Goal: Task Accomplishment & Management: Manage account settings

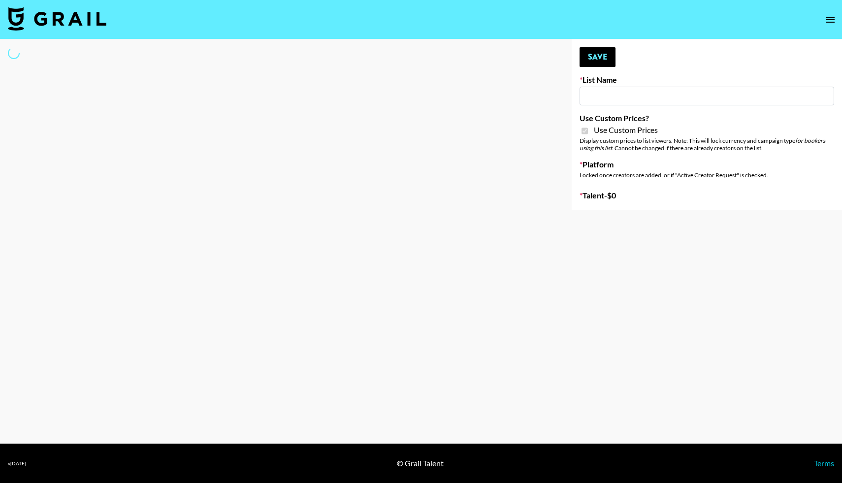
type input "Primal Harvest NEW ([DATE])"
checkbox input "true"
select select "Brand"
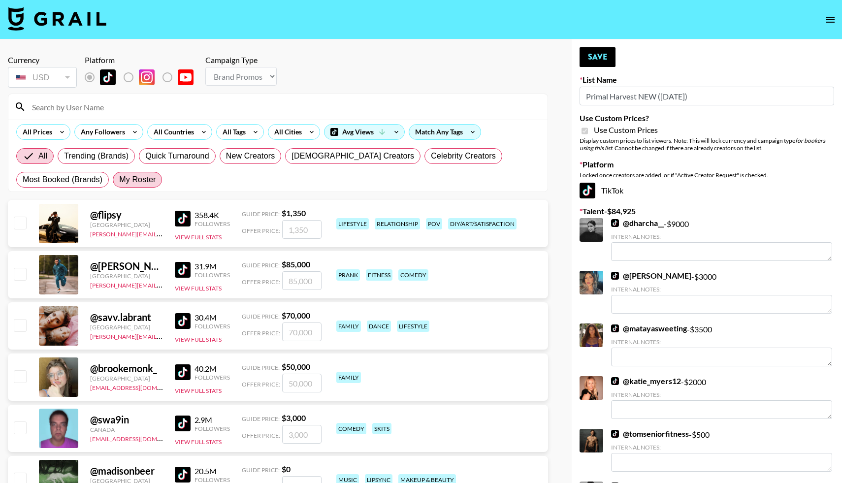
click at [139, 181] on span "My Roster" at bounding box center [137, 180] width 36 height 12
click at [119, 180] on input "My Roster" at bounding box center [119, 180] width 0 height 0
radio input "true"
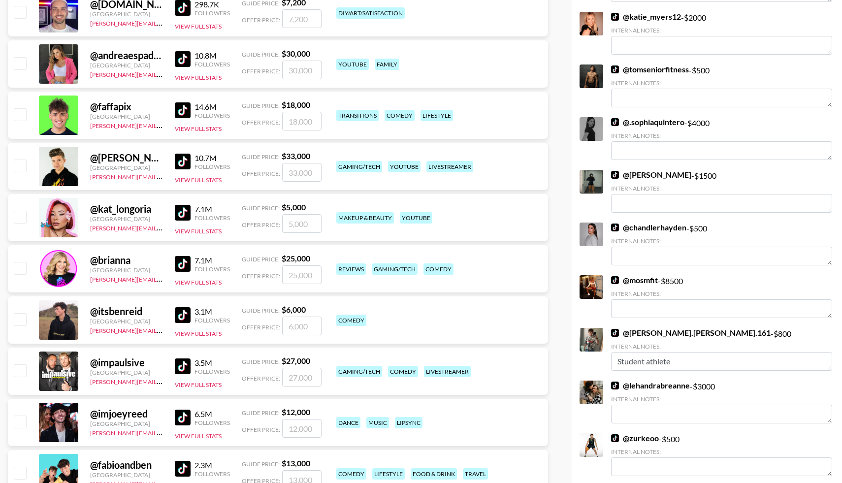
scroll to position [370, 0]
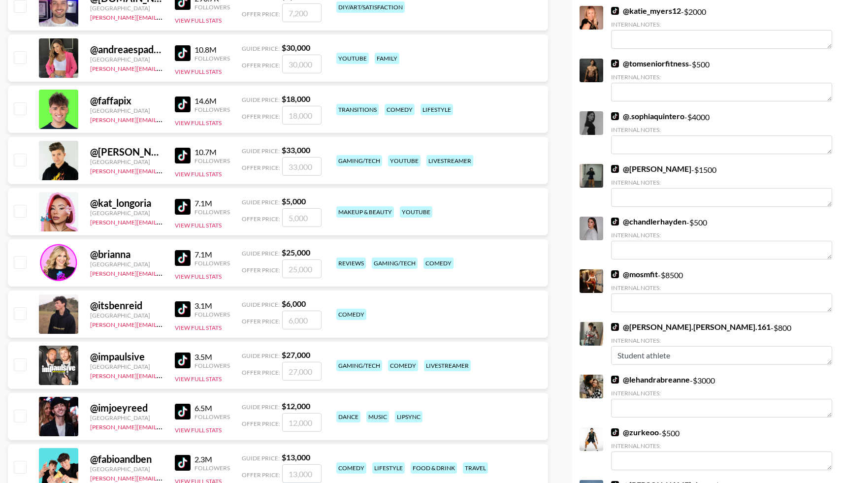
click at [23, 312] on input "checkbox" at bounding box center [20, 313] width 12 height 12
checkbox input "true"
type input "6000"
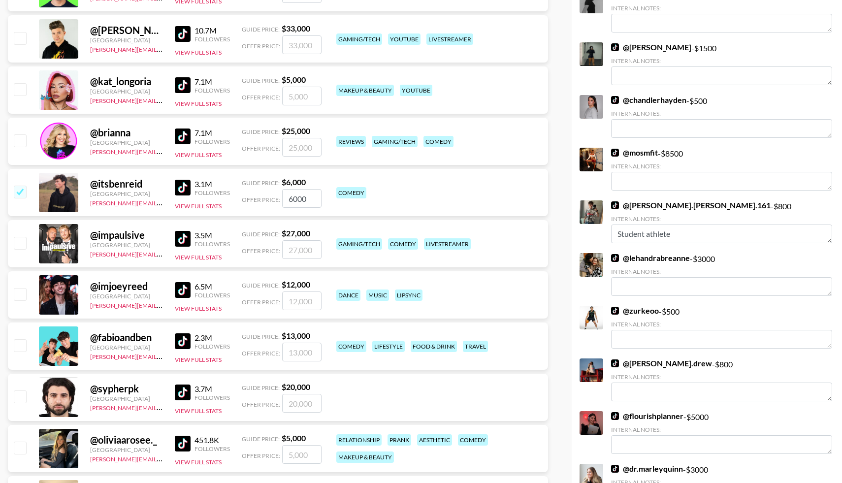
scroll to position [496, 0]
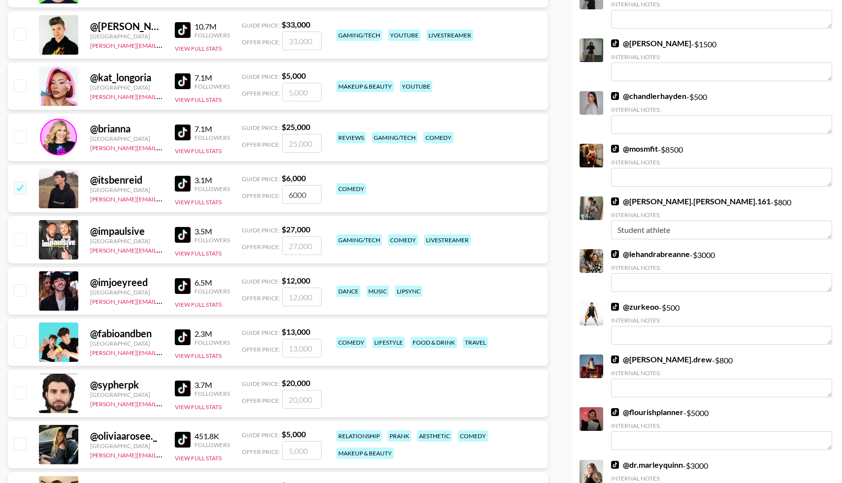
click at [17, 343] on input "checkbox" at bounding box center [20, 341] width 12 height 12
checkbox input "true"
type input "13000"
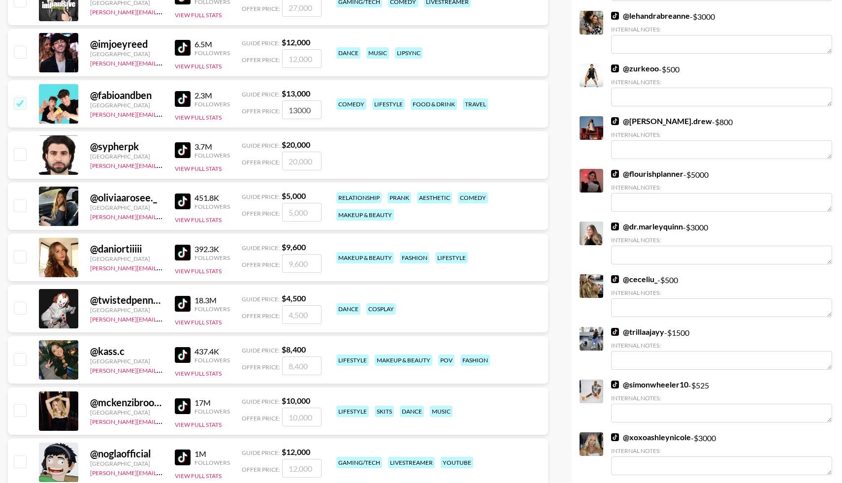
scroll to position [735, 0]
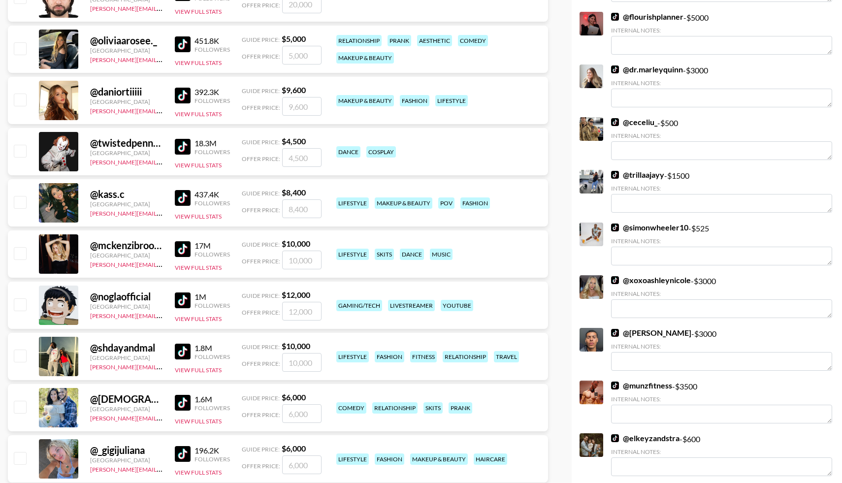
checkbox input "false"
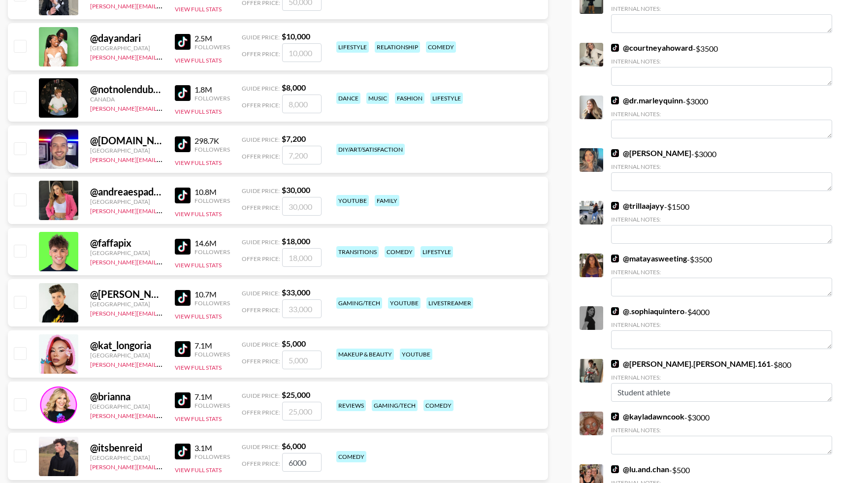
scroll to position [225, 0]
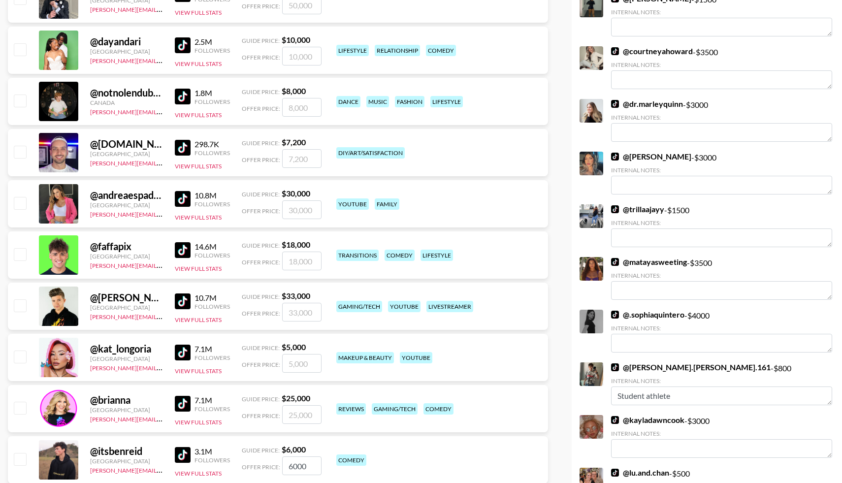
click at [22, 253] on input "checkbox" at bounding box center [20, 254] width 12 height 12
checkbox input "true"
type input "18000"
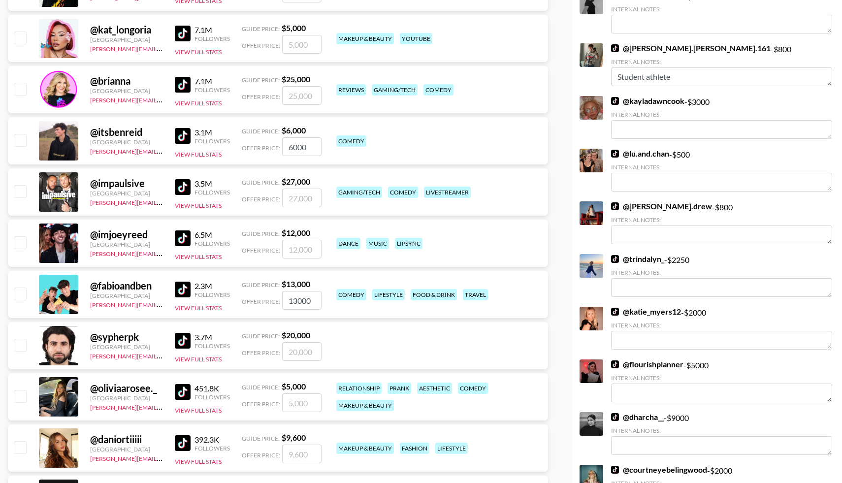
scroll to position [543, 0]
click at [21, 141] on input "checkbox" at bounding box center [20, 140] width 12 height 12
checkbox input "true"
click at [23, 296] on input "checkbox" at bounding box center [20, 294] width 12 height 12
checkbox input "true"
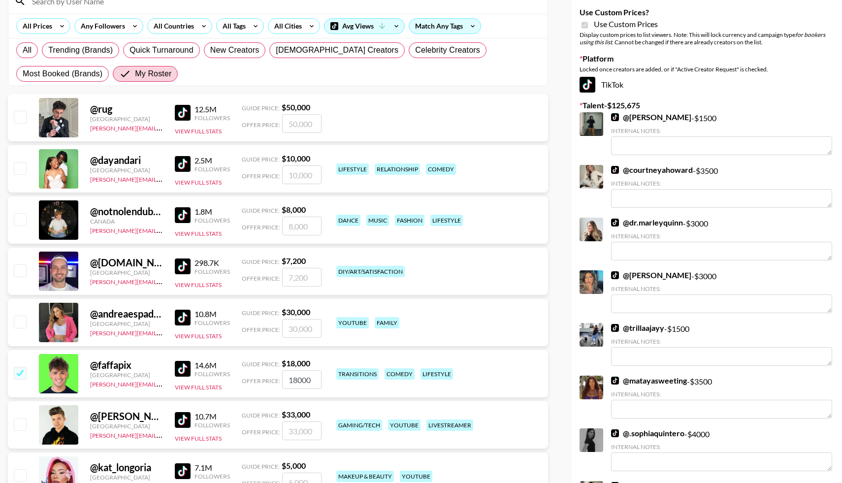
scroll to position [0, 0]
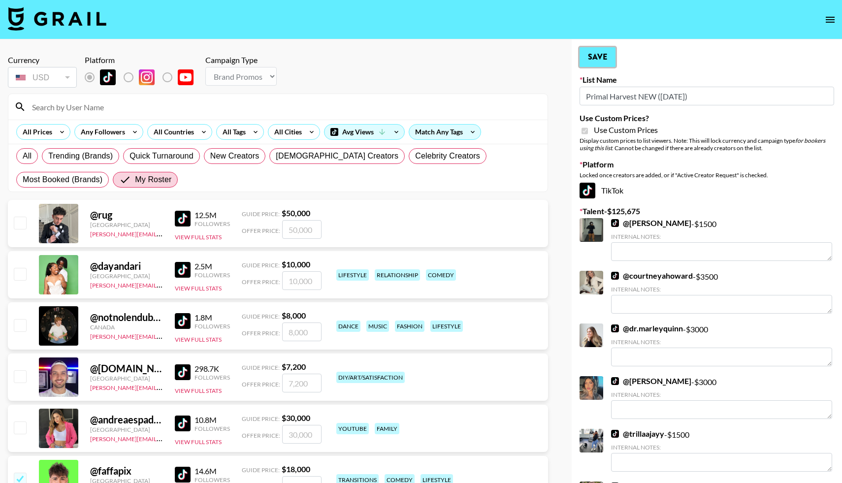
click at [602, 57] on button "Save" at bounding box center [598, 57] width 36 height 20
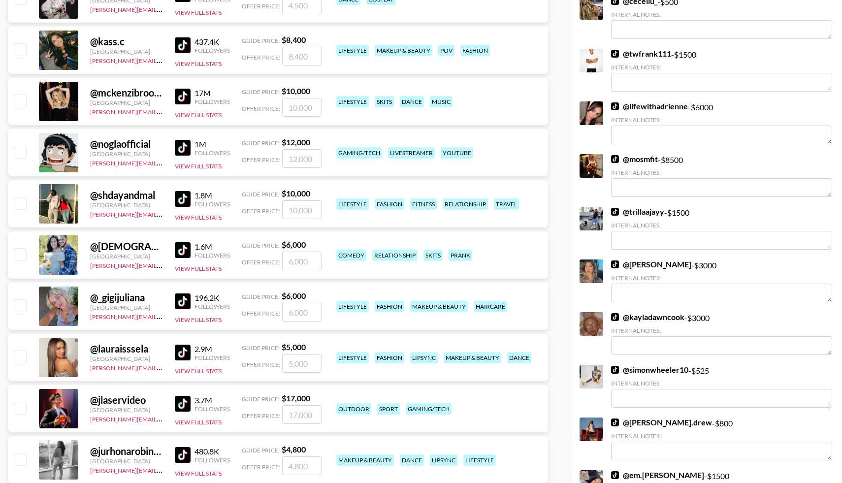
scroll to position [1047, 0]
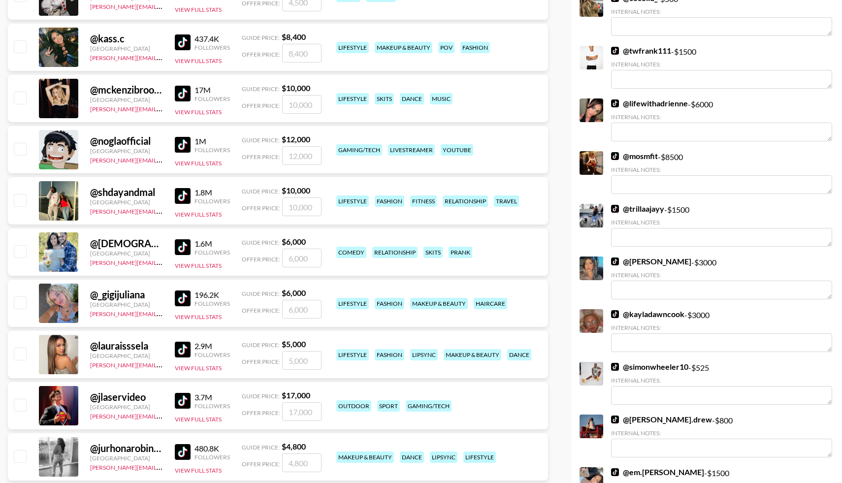
click at [22, 253] on input "checkbox" at bounding box center [20, 251] width 12 height 12
checkbox input "true"
type input "6000"
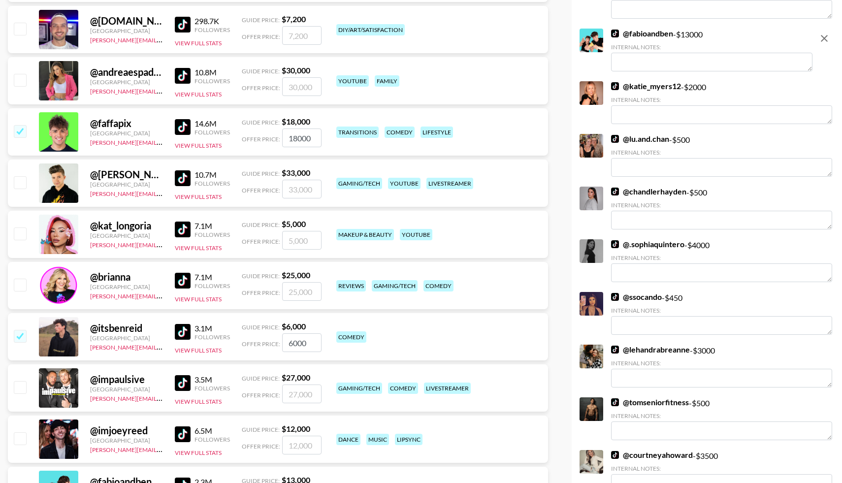
scroll to position [0, 0]
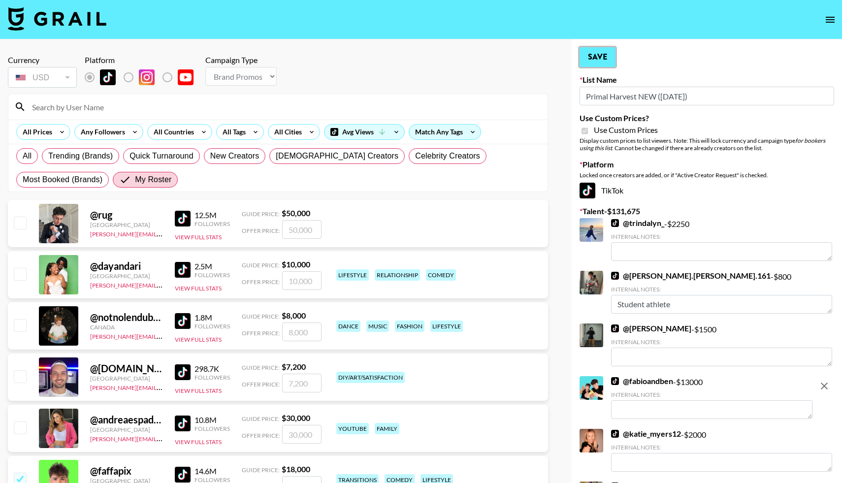
click at [586, 58] on button "Save" at bounding box center [598, 57] width 36 height 20
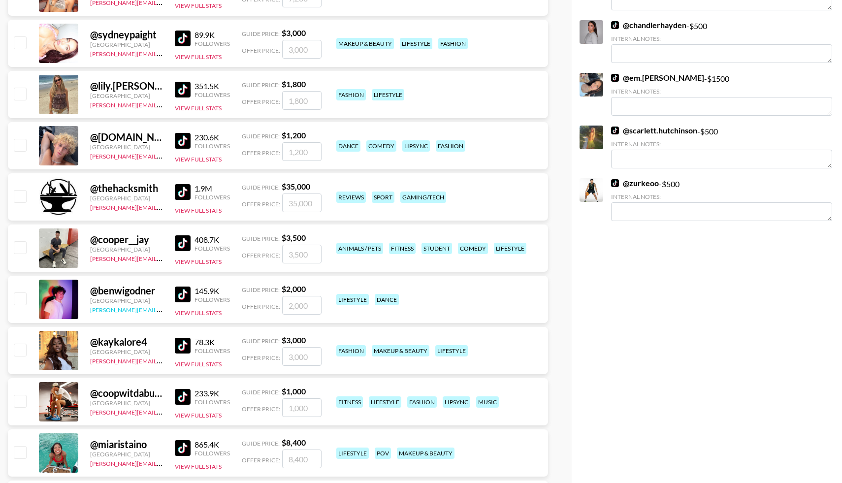
scroll to position [2134, 0]
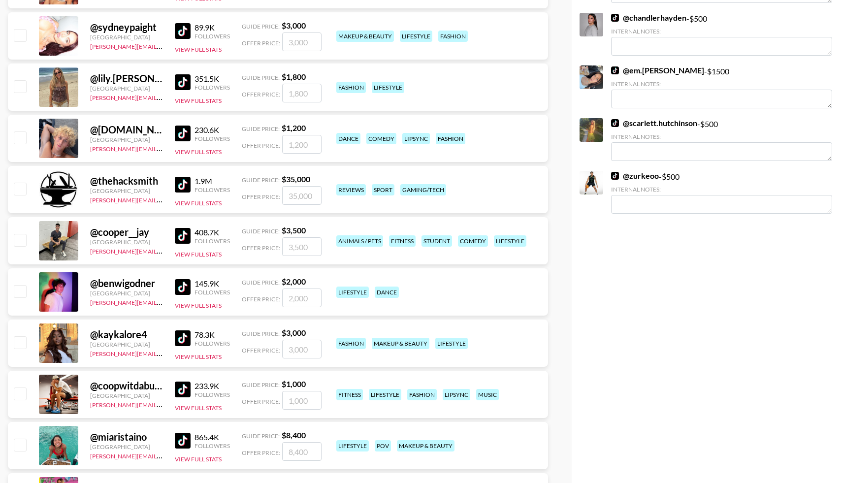
click at [21, 241] on input "checkbox" at bounding box center [20, 240] width 12 height 12
checkbox input "true"
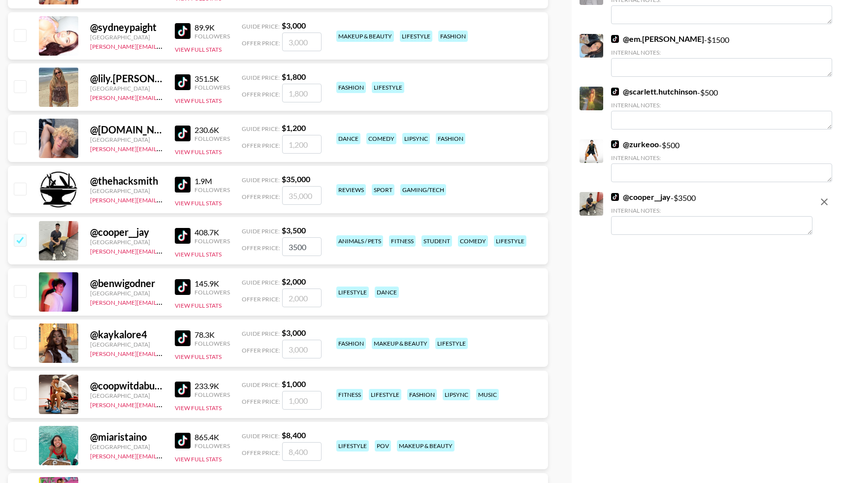
drag, startPoint x: 309, startPoint y: 248, endPoint x: 277, endPoint y: 248, distance: 32.0
click at [277, 248] on div "Offer Price: 3500" at bounding box center [282, 246] width 80 height 19
type input "4500"
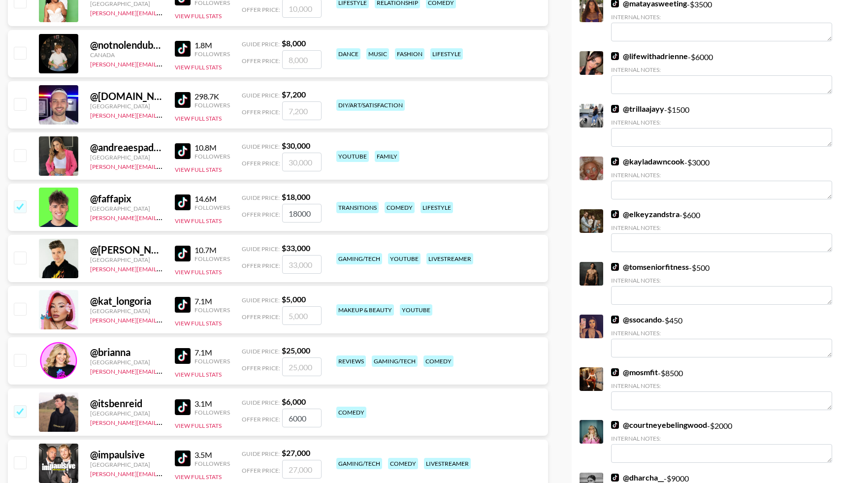
scroll to position [0, 0]
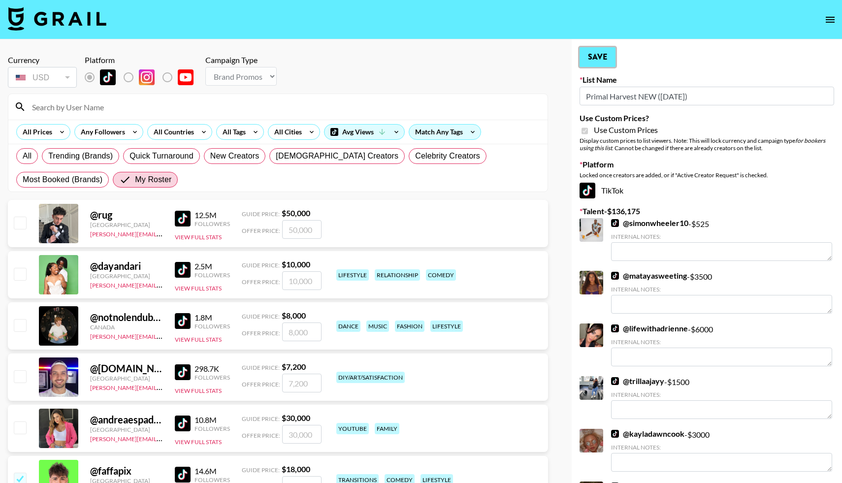
click at [598, 59] on button "Save" at bounding box center [598, 57] width 36 height 20
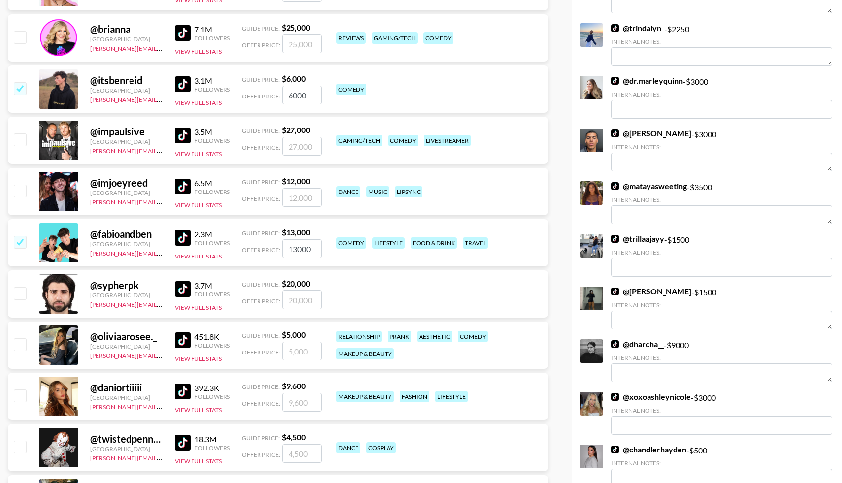
scroll to position [566, 0]
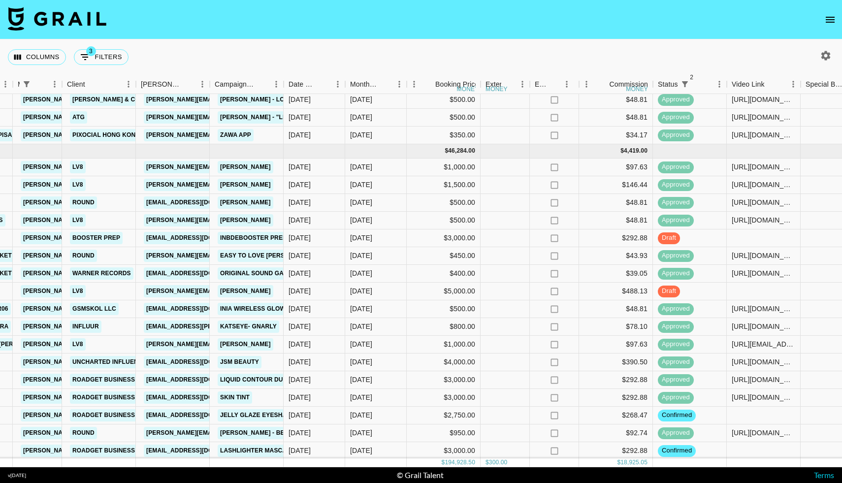
scroll to position [670, 293]
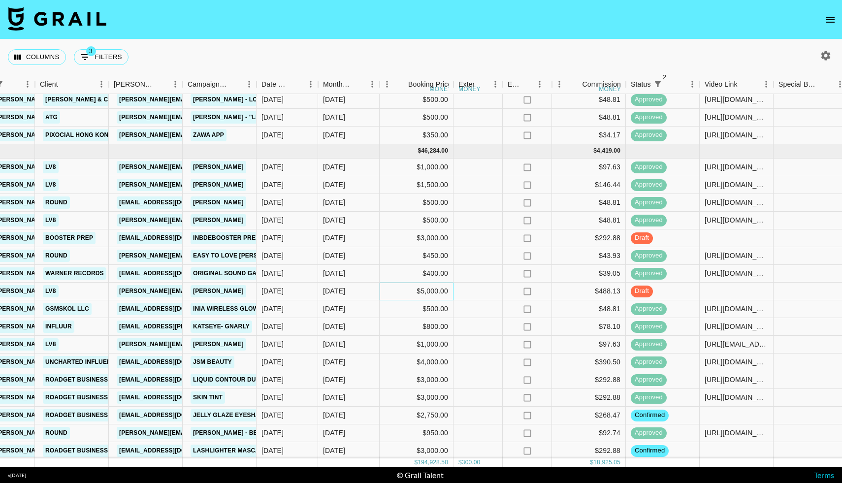
click at [426, 292] on div "$5,000.00" at bounding box center [417, 292] width 74 height 18
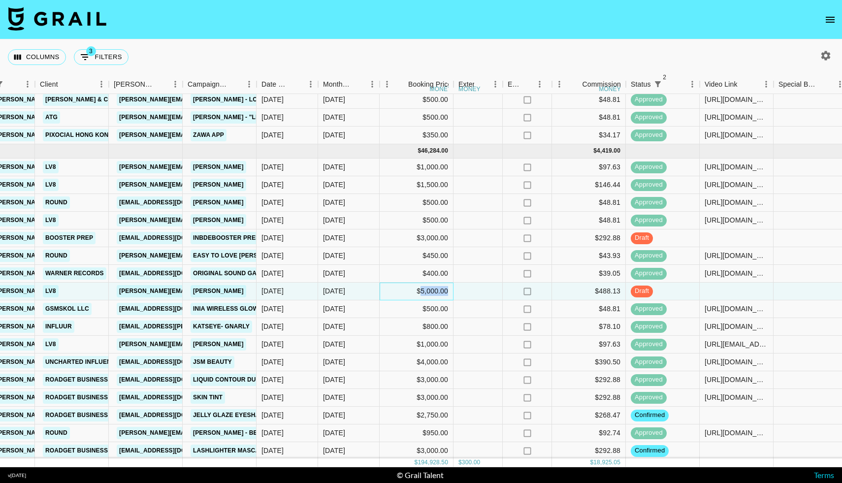
click at [426, 292] on div "$5,000.00" at bounding box center [417, 292] width 74 height 18
type input "5750"
click at [480, 288] on div at bounding box center [478, 292] width 49 height 18
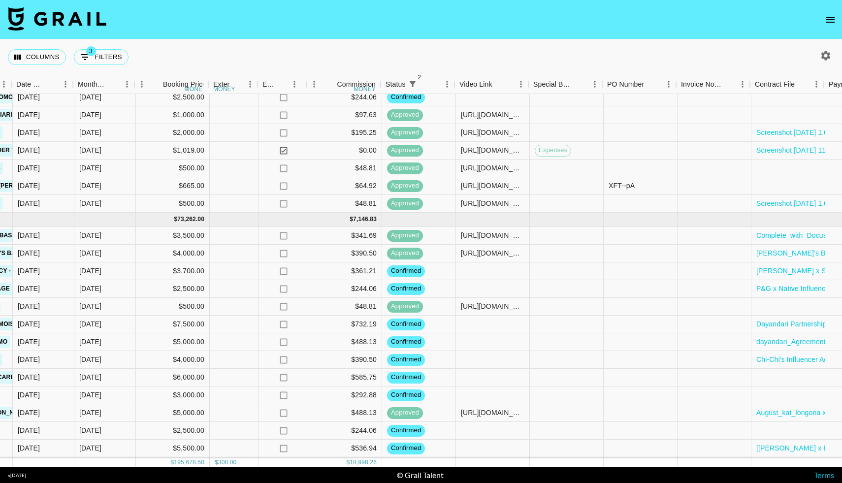
scroll to position [1094, 538]
click at [473, 287] on div at bounding box center [492, 289] width 74 height 18
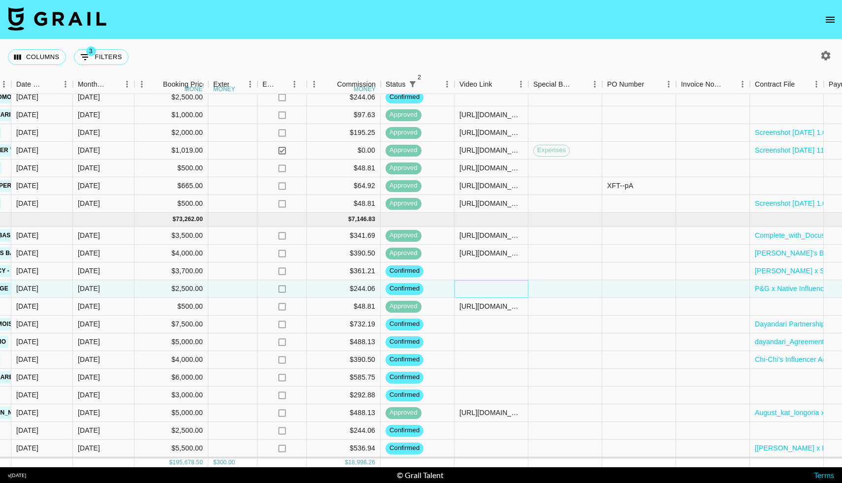
click at [473, 287] on div at bounding box center [492, 289] width 74 height 18
type input "https://www.instagram.com/reel/DLBIA2eOLfQ/?utm_source=ig_web_copy_link&igsh=MW…"
click at [544, 293] on div at bounding box center [566, 289] width 74 height 18
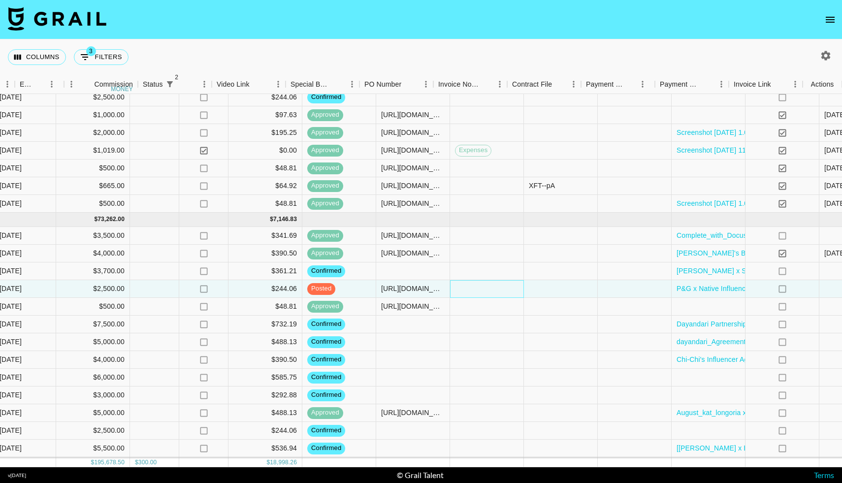
scroll to position [1094, 781]
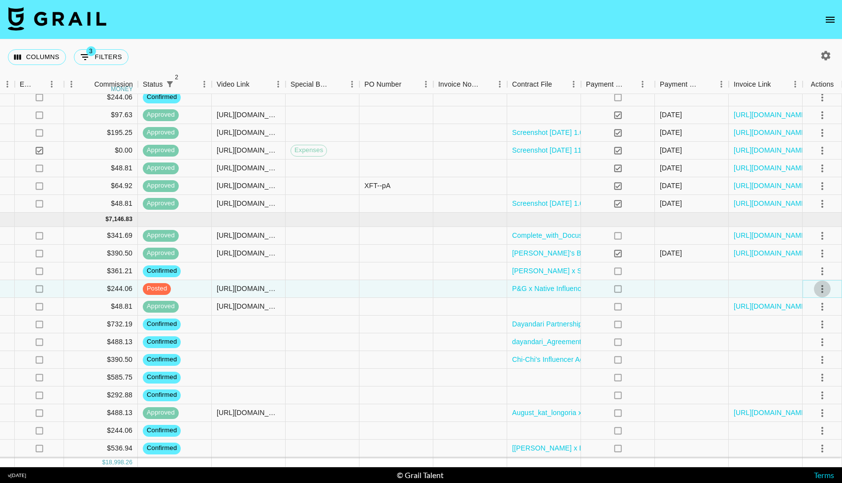
click at [826, 291] on icon "select merge strategy" at bounding box center [823, 289] width 12 height 12
click at [793, 376] on div "Approve" at bounding box center [801, 381] width 30 height 12
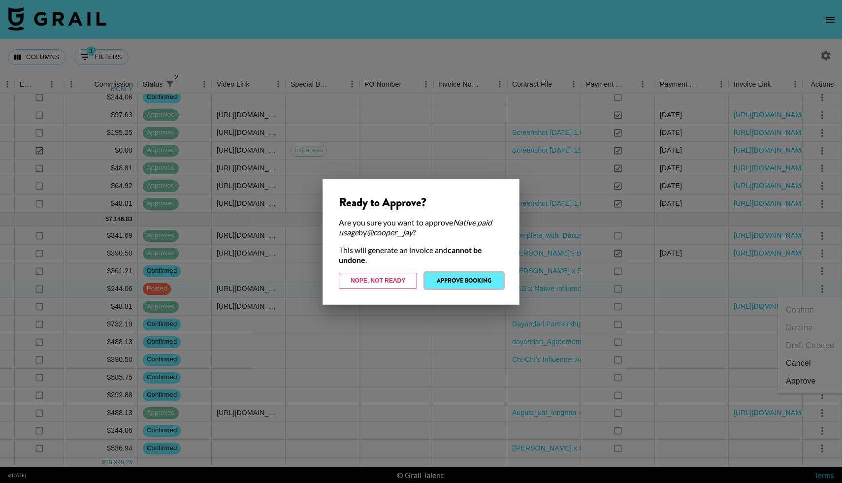
click at [479, 275] on button "Approve Booking" at bounding box center [464, 281] width 78 height 16
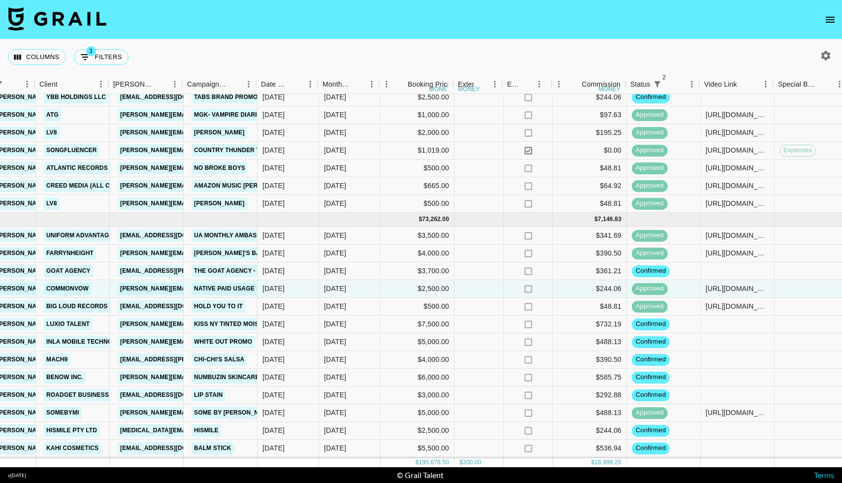
scroll to position [1094, 289]
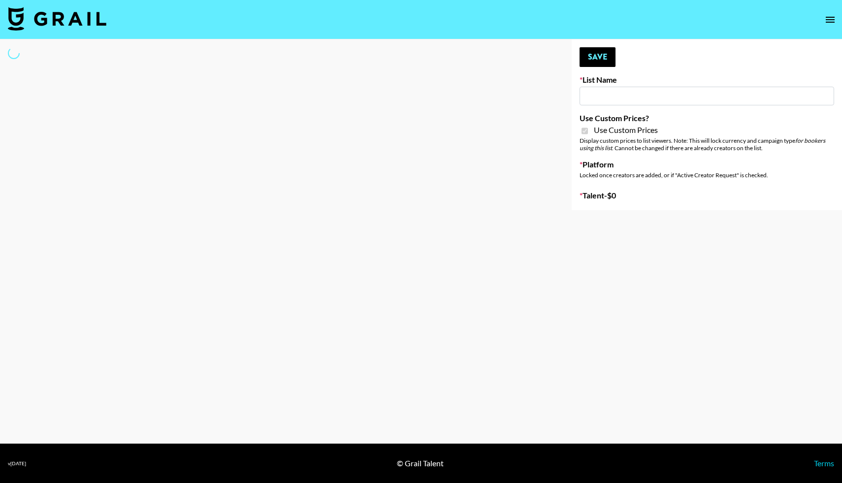
select select "Brand"
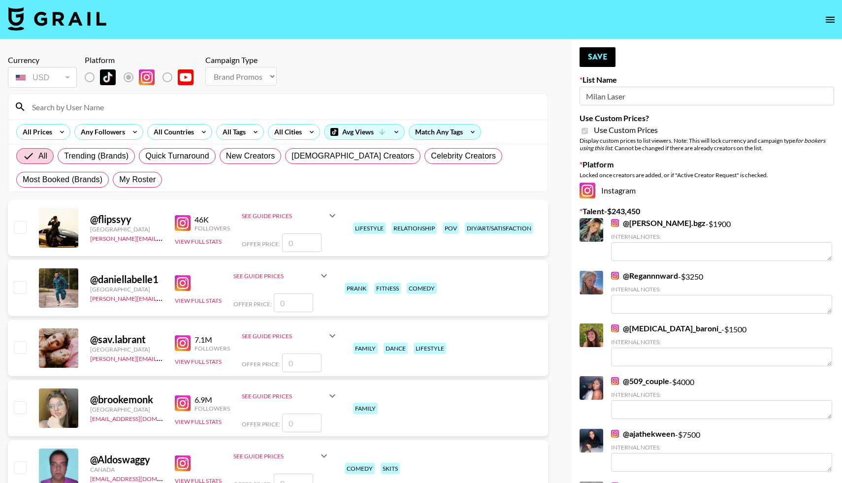
type input "Milan Laser"
checkbox input "true"
click at [141, 179] on span "My Roster" at bounding box center [137, 180] width 36 height 12
click at [119, 180] on input "My Roster" at bounding box center [119, 180] width 0 height 0
radio input "true"
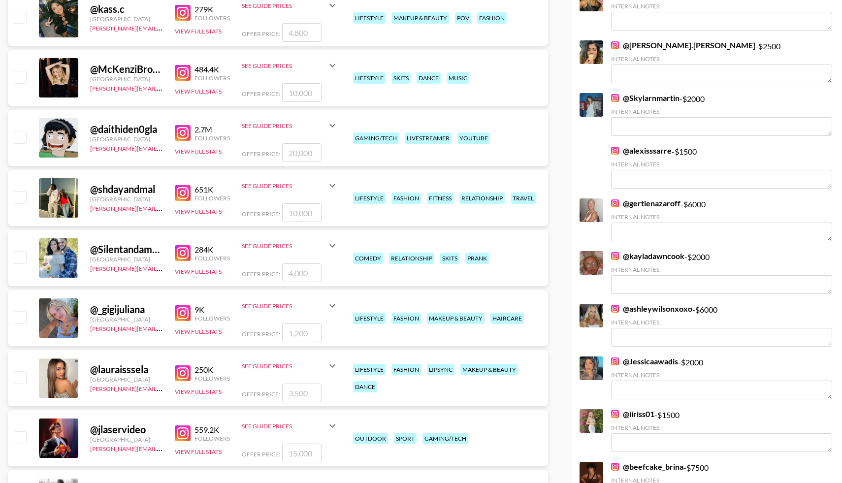
scroll to position [1236, 0]
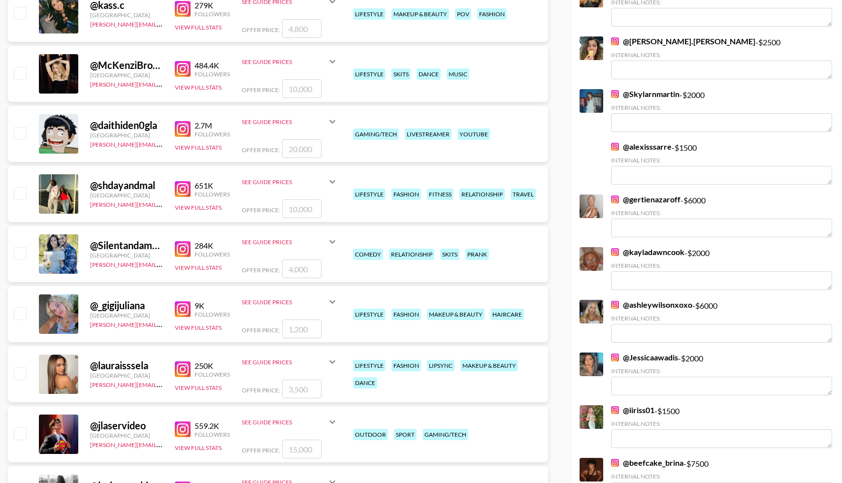
click at [21, 253] on input "checkbox" at bounding box center [20, 253] width 12 height 12
checkbox input "true"
type input "4000"
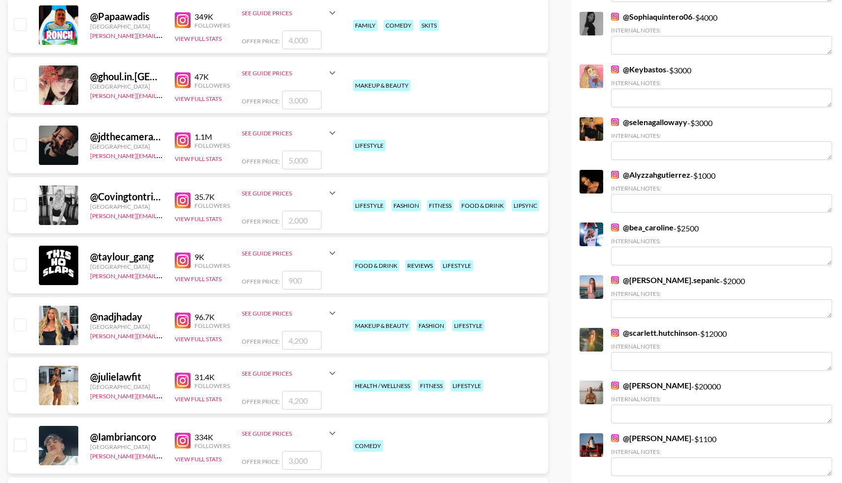
scroll to position [1947, 0]
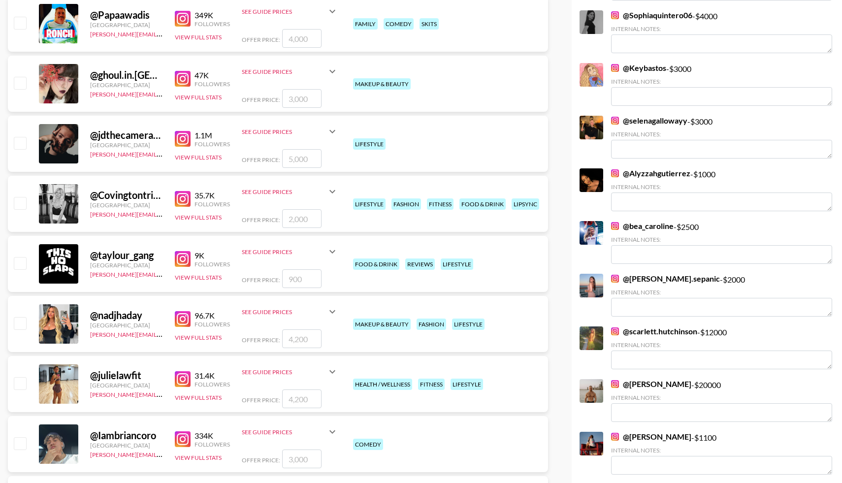
click at [19, 198] on input "checkbox" at bounding box center [20, 203] width 12 height 12
checkbox input "true"
type input "2000"
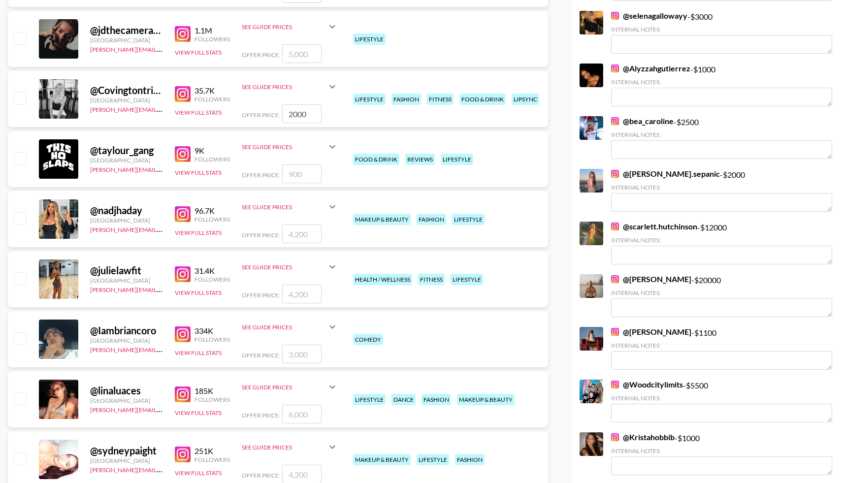
checkbox input "false"
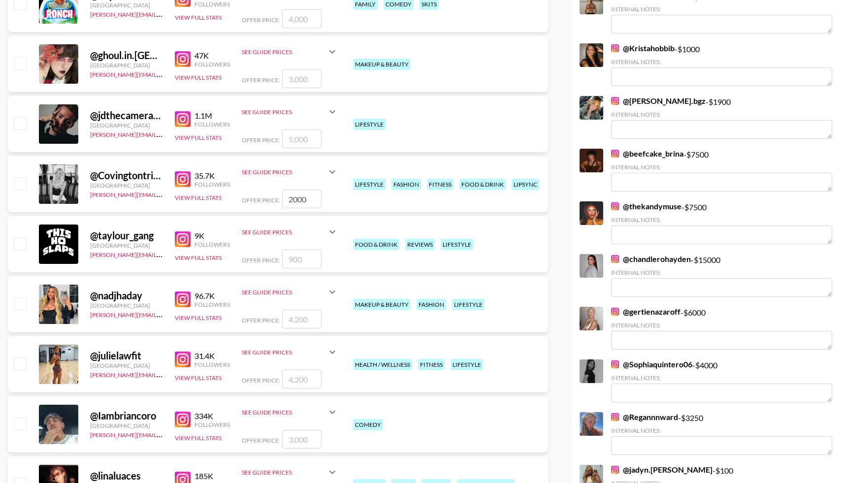
scroll to position [1966, 0]
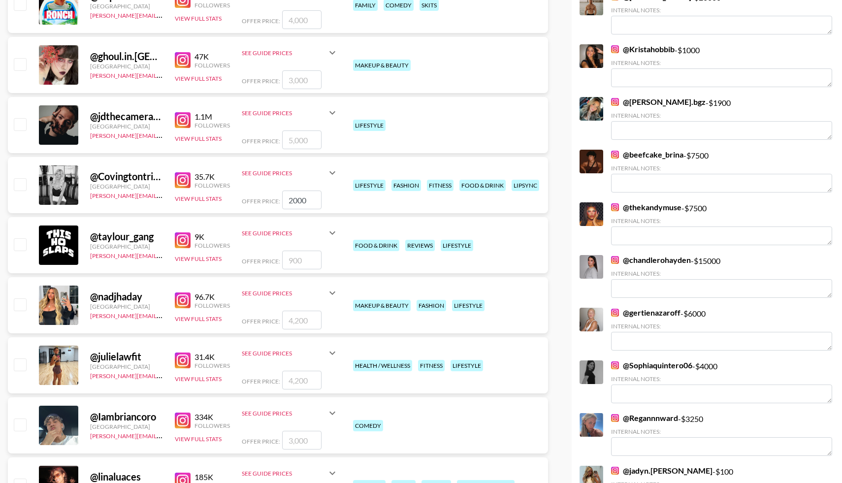
click at [22, 183] on input "checkbox" at bounding box center [20, 184] width 12 height 12
checkbox input "true"
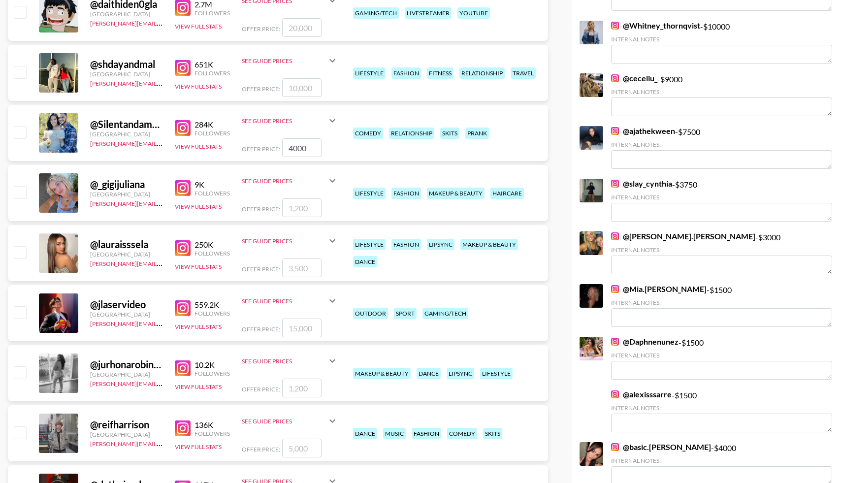
scroll to position [1354, 0]
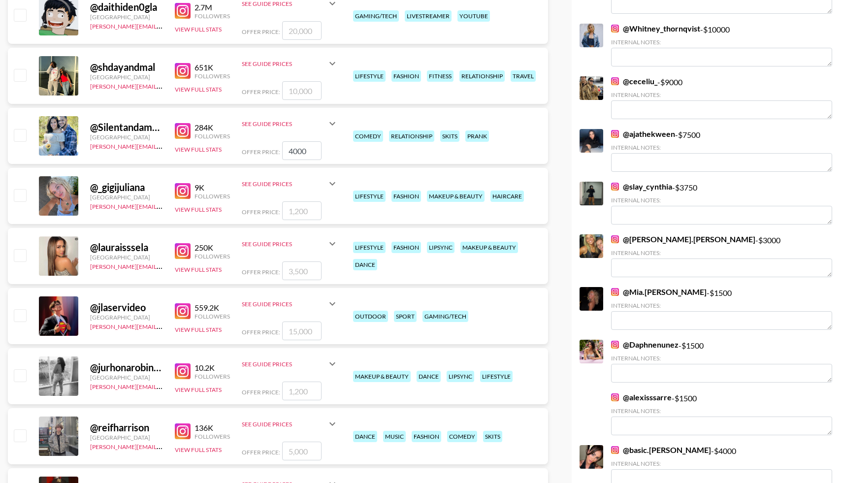
click at [17, 134] on input "checkbox" at bounding box center [20, 135] width 12 height 12
checkbox input "true"
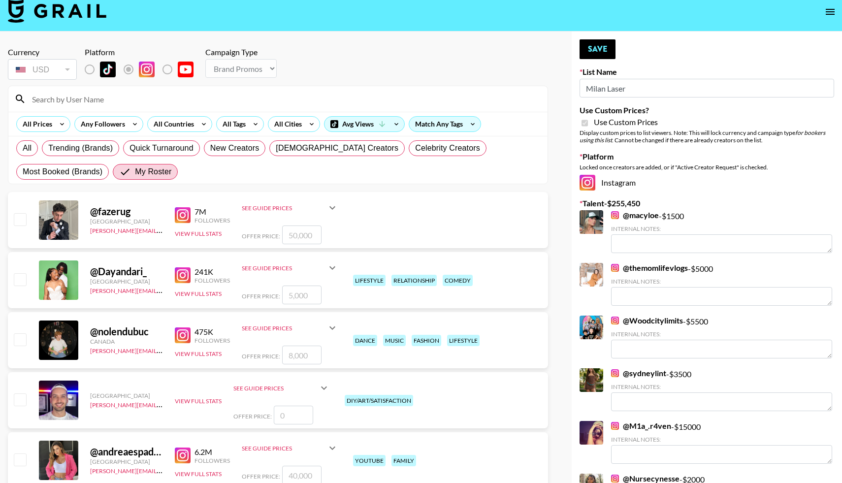
scroll to position [0, 0]
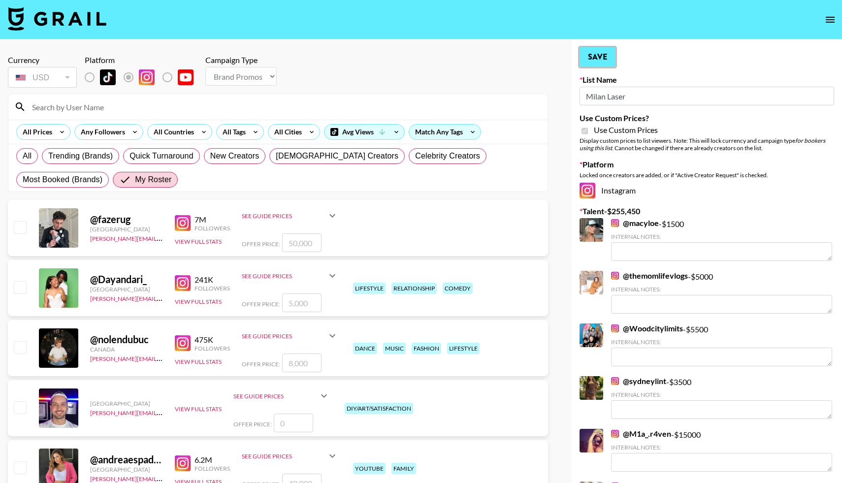
click at [602, 51] on button "Save" at bounding box center [598, 57] width 36 height 20
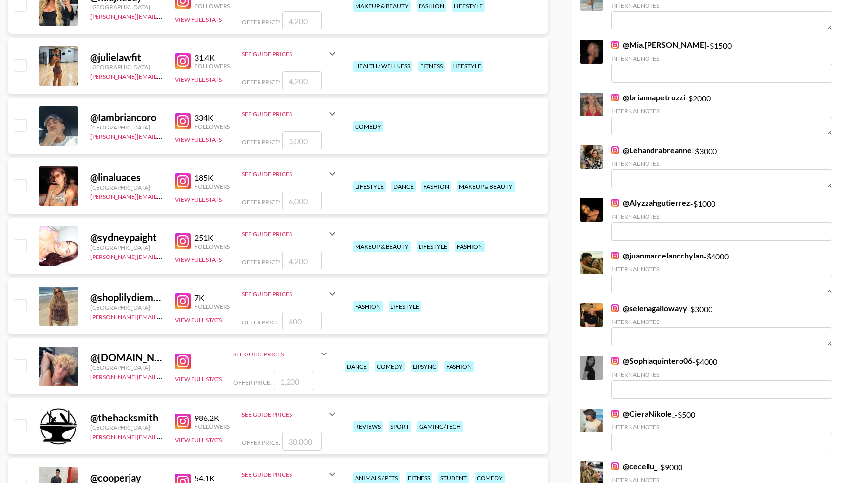
scroll to position [2267, 0]
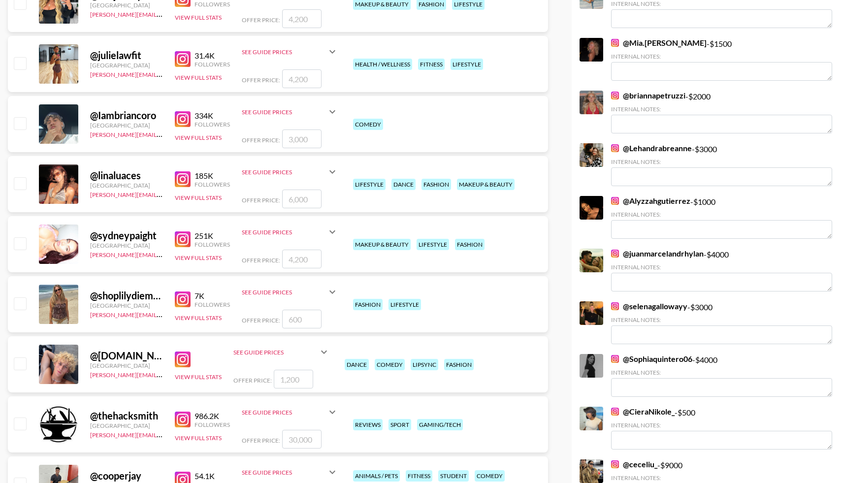
click at [25, 362] on input "checkbox" at bounding box center [20, 364] width 12 height 12
checkbox input "true"
type input "1200"
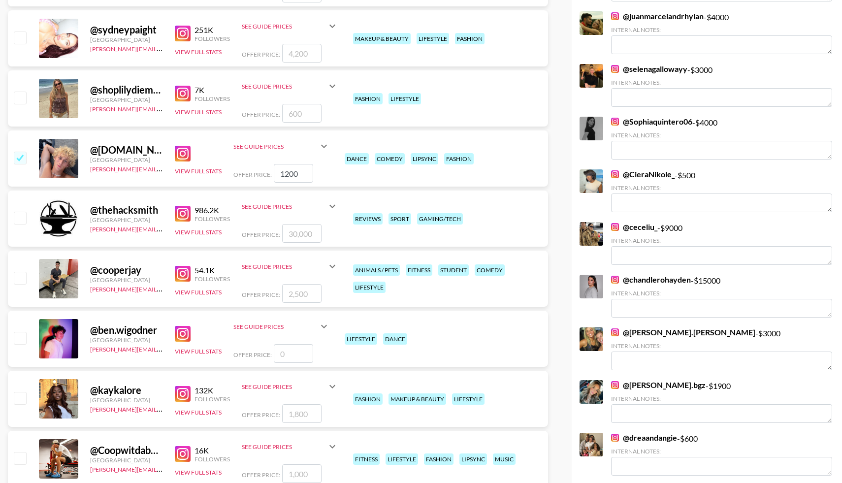
scroll to position [2477, 0]
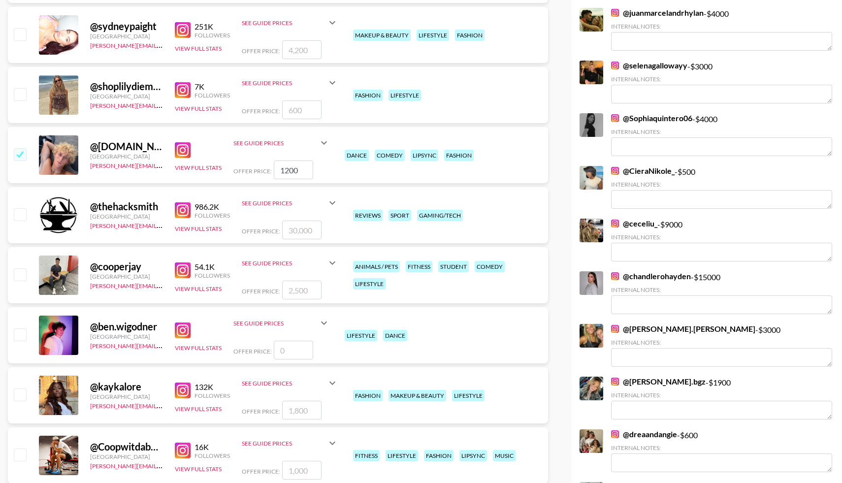
click at [17, 273] on input "checkbox" at bounding box center [20, 274] width 12 height 12
checkbox input "true"
click at [293, 289] on input "2500" at bounding box center [301, 290] width 39 height 19
type input "3500"
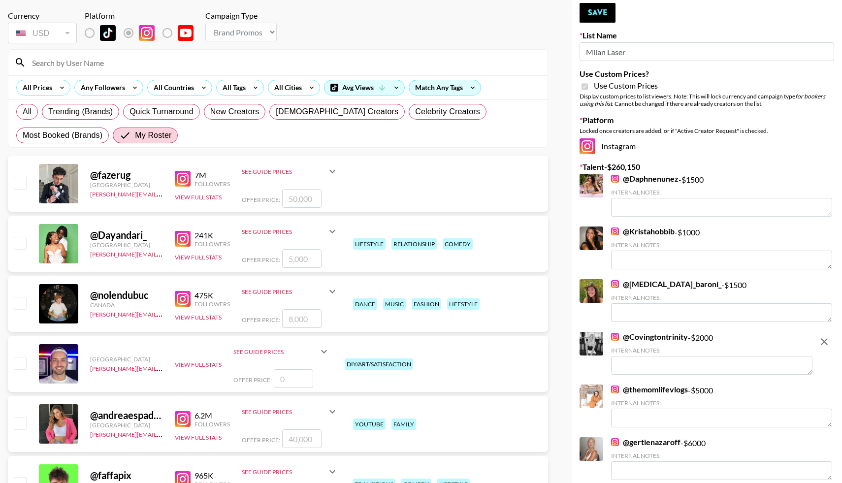
scroll to position [0, 0]
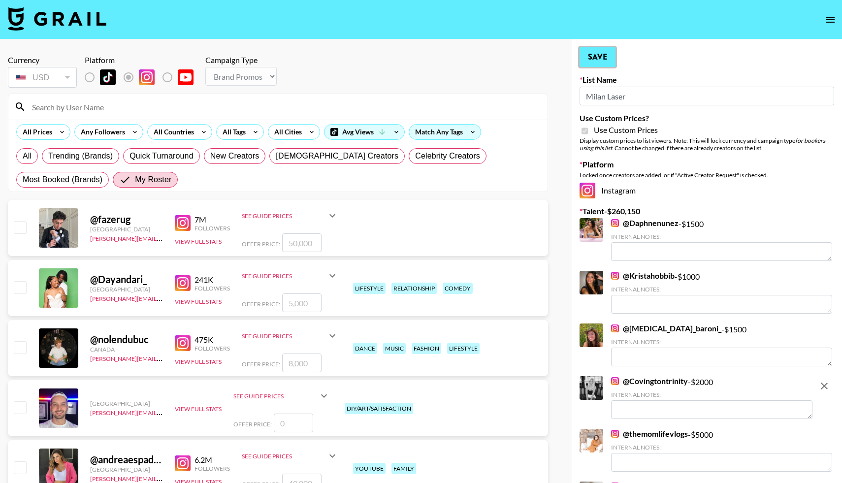
click at [593, 59] on button "Save" at bounding box center [598, 57] width 36 height 20
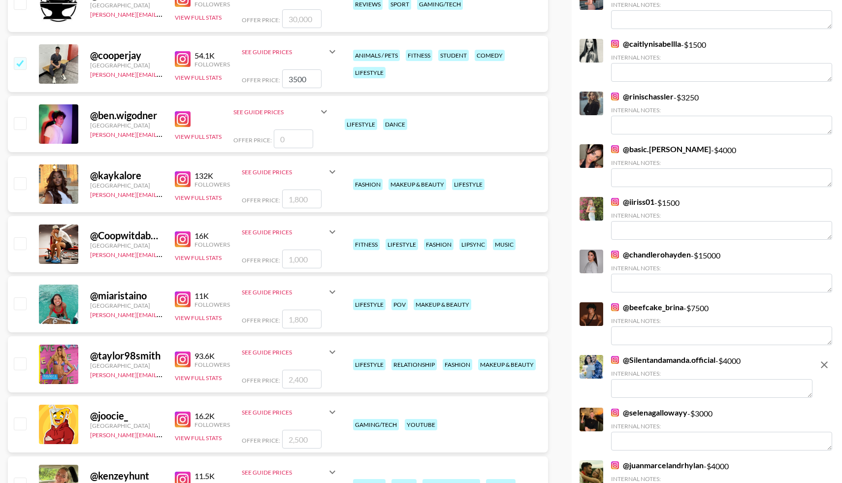
scroll to position [2691, 0]
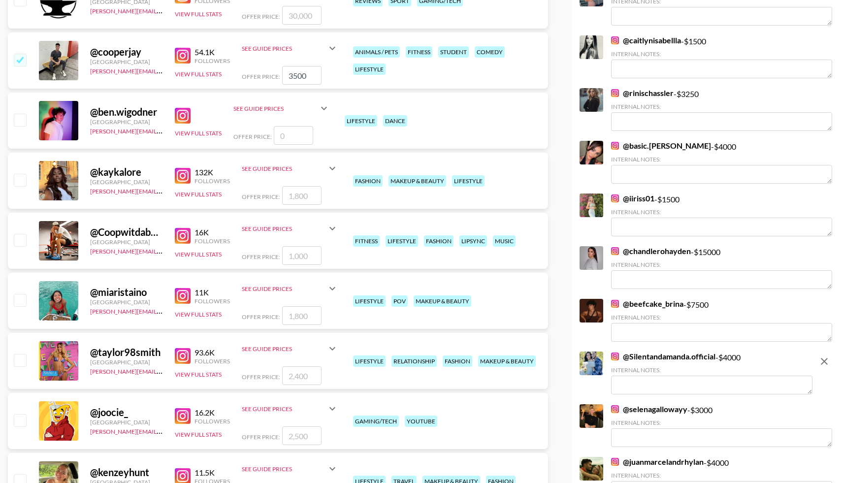
click at [19, 176] on input "checkbox" at bounding box center [20, 180] width 12 height 12
checkbox input "true"
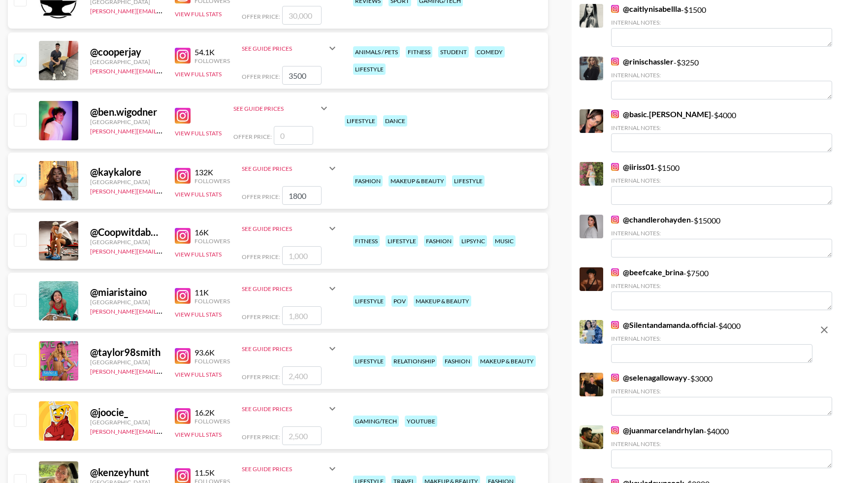
drag, startPoint x: 297, startPoint y: 194, endPoint x: 281, endPoint y: 193, distance: 15.8
click at [282, 194] on input "1800" at bounding box center [301, 195] width 39 height 19
type input "3000"
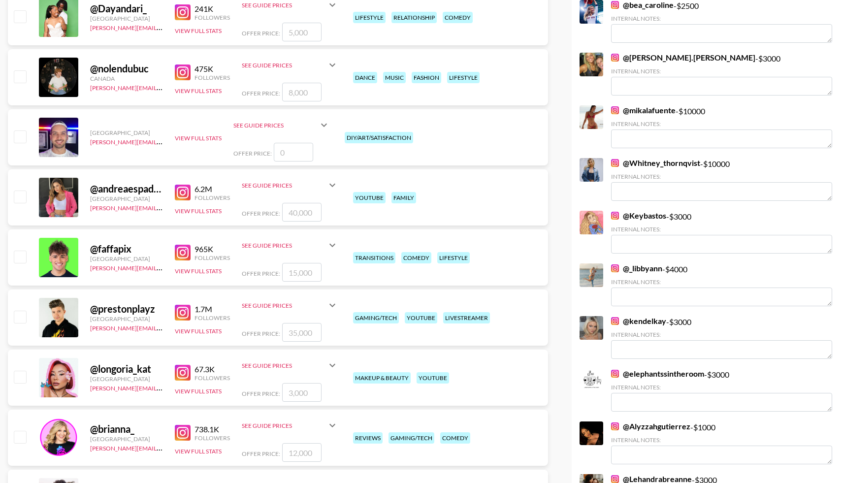
scroll to position [0, 0]
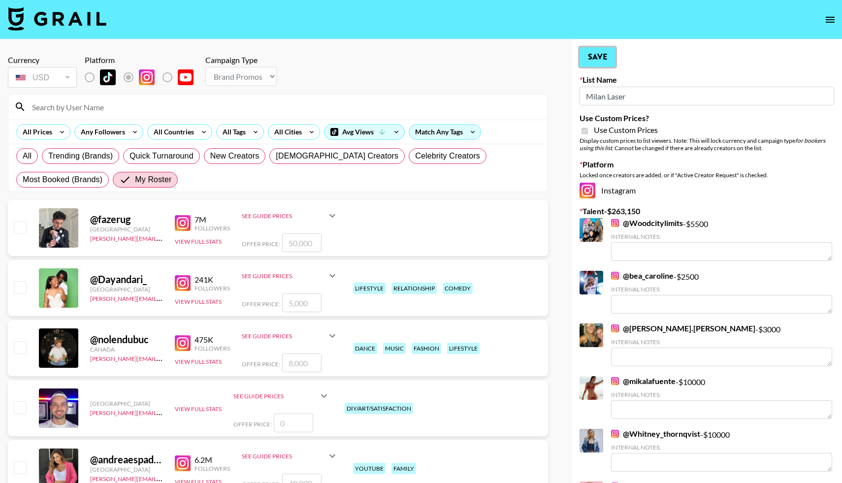
click at [593, 58] on button "Save" at bounding box center [598, 57] width 36 height 20
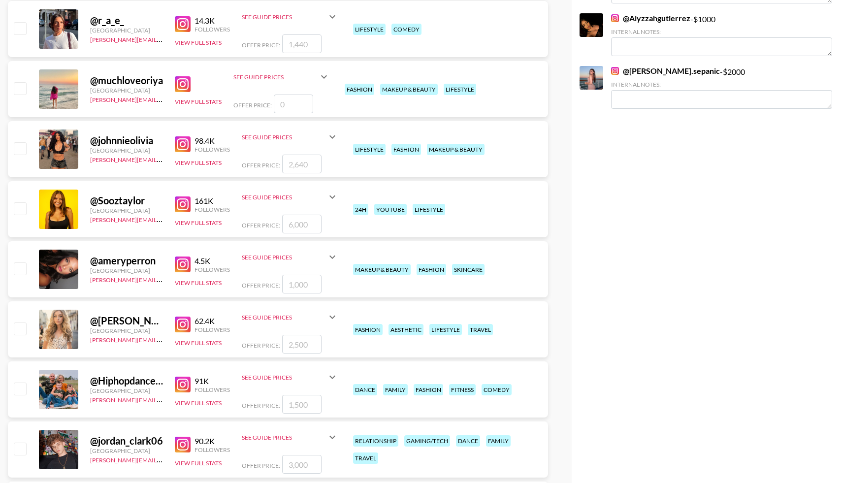
scroll to position [3504, 0]
click at [20, 269] on input "checkbox" at bounding box center [20, 268] width 12 height 12
checkbox input "true"
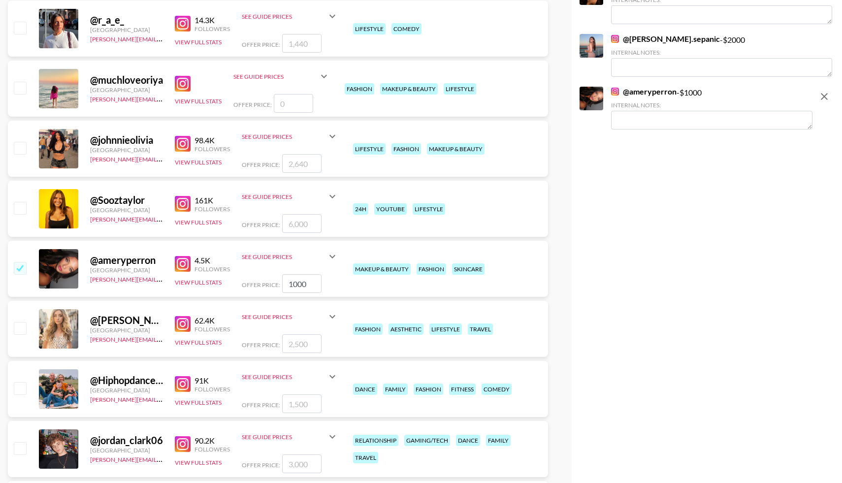
drag, startPoint x: 307, startPoint y: 284, endPoint x: 274, endPoint y: 281, distance: 33.6
click at [274, 282] on div "Offer Price: 1000" at bounding box center [290, 283] width 97 height 19
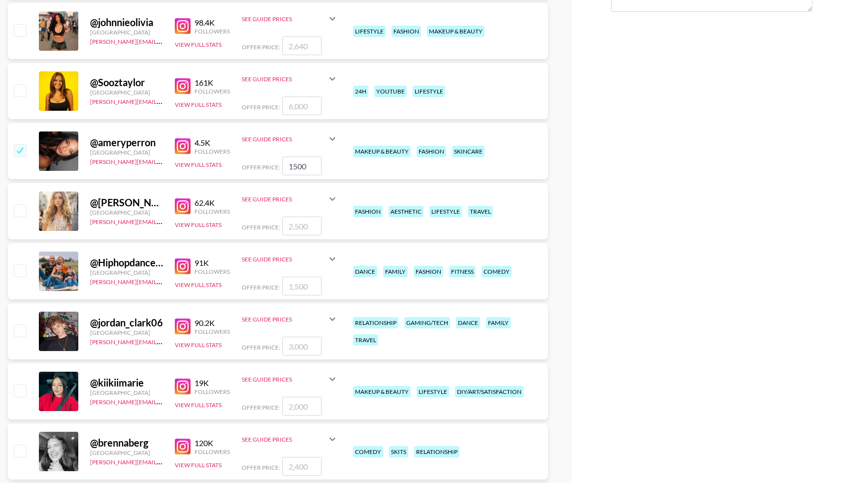
scroll to position [3626, 0]
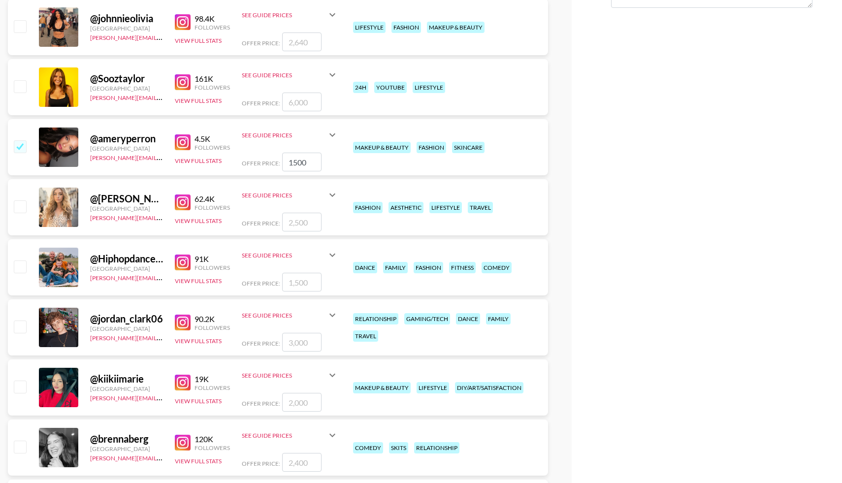
type input "1500"
click at [20, 327] on input "checkbox" at bounding box center [20, 327] width 12 height 12
checkbox input "true"
type input "3000"
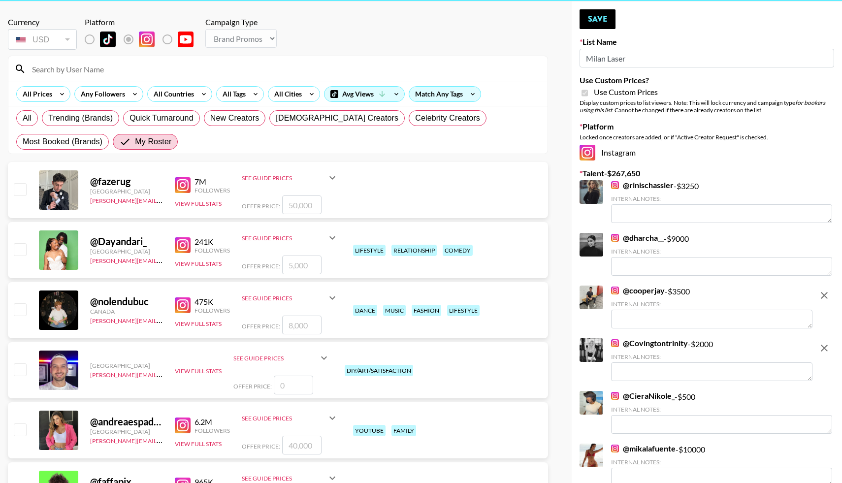
scroll to position [0, 0]
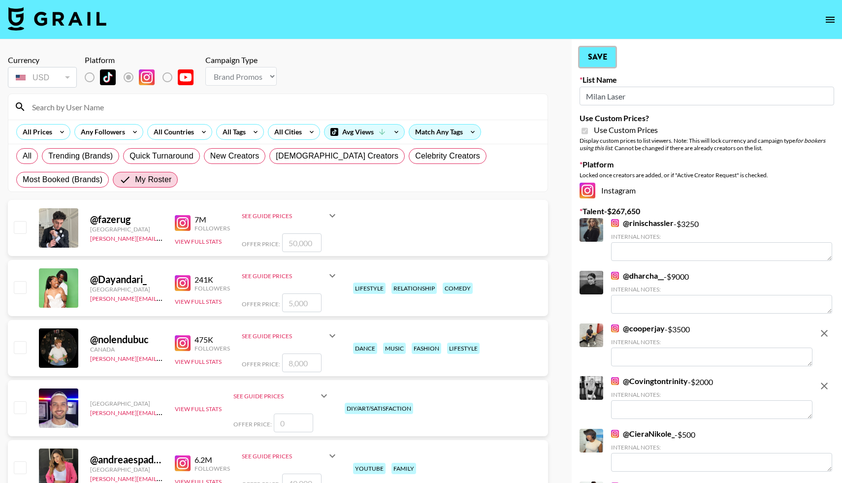
click at [593, 53] on button "Save" at bounding box center [598, 57] width 36 height 20
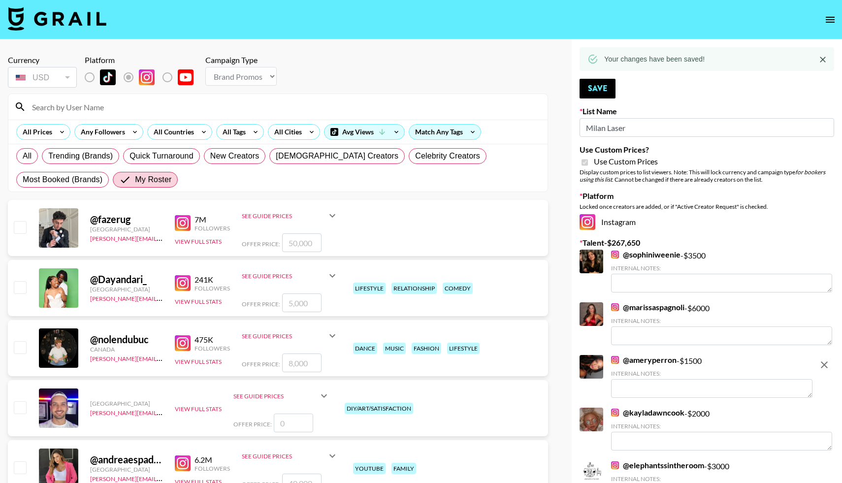
click at [46, 108] on input at bounding box center [284, 107] width 516 height 16
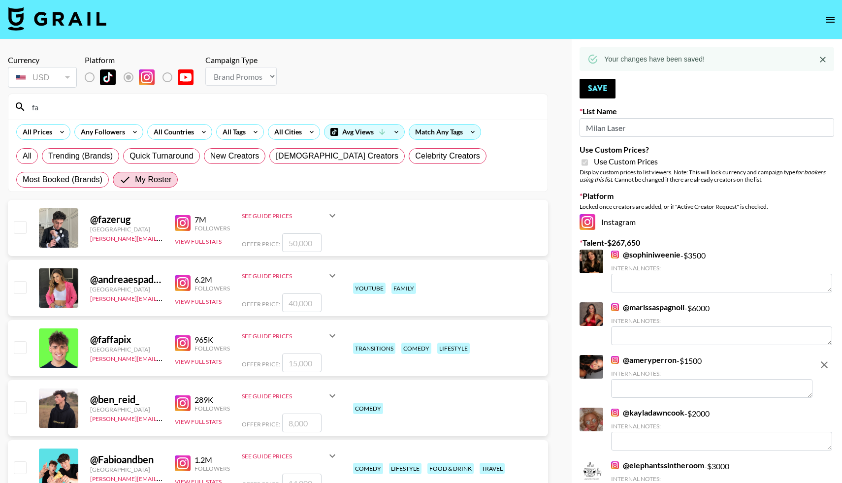
type input "f"
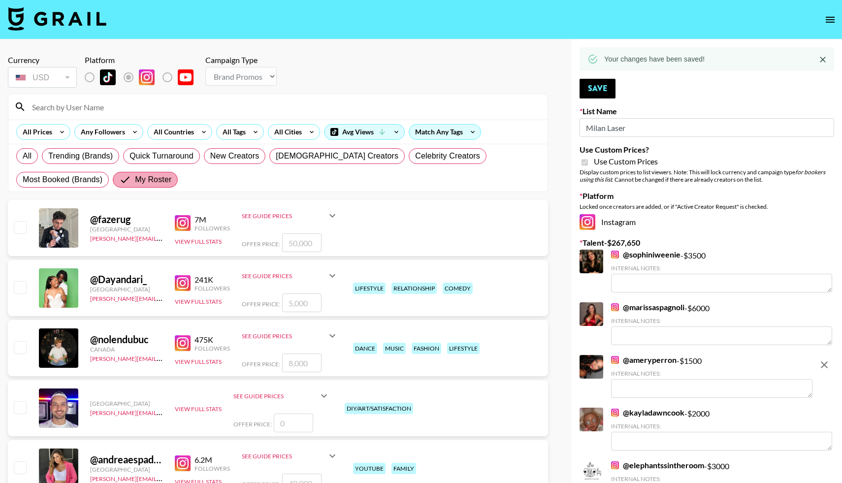
click at [135, 178] on span "My Roster" at bounding box center [153, 180] width 36 height 12
click at [119, 178] on input "My Roster" at bounding box center [127, 180] width 16 height 12
click at [119, 180] on input "My Roster" at bounding box center [127, 180] width 16 height 12
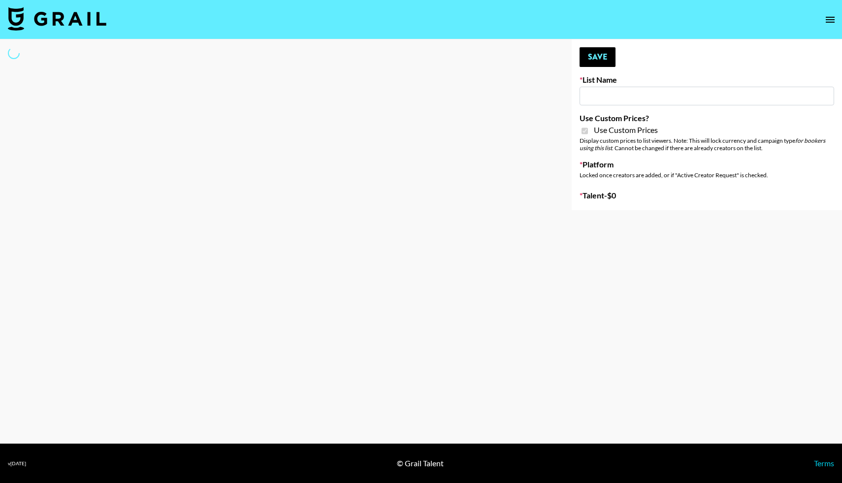
type input "ssssfdd"
checkbox input "true"
select select "Brand"
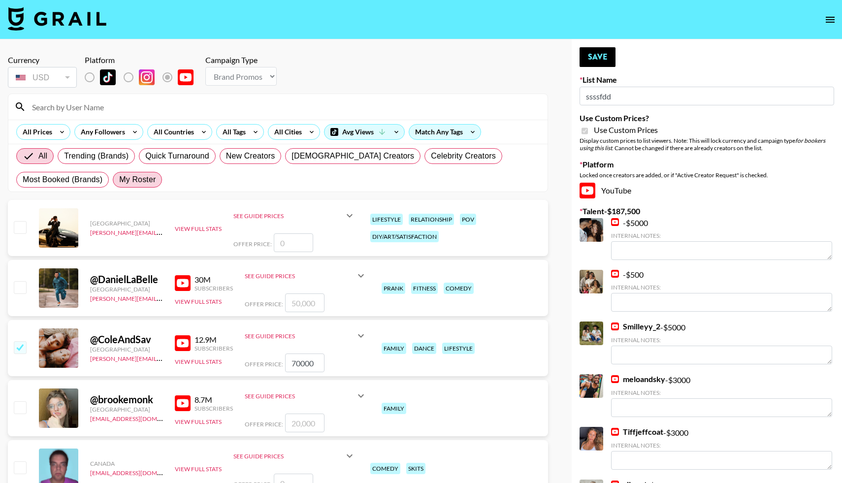
click at [129, 186] on label "My Roster" at bounding box center [137, 180] width 49 height 16
click at [119, 180] on input "My Roster" at bounding box center [119, 180] width 0 height 0
radio input "true"
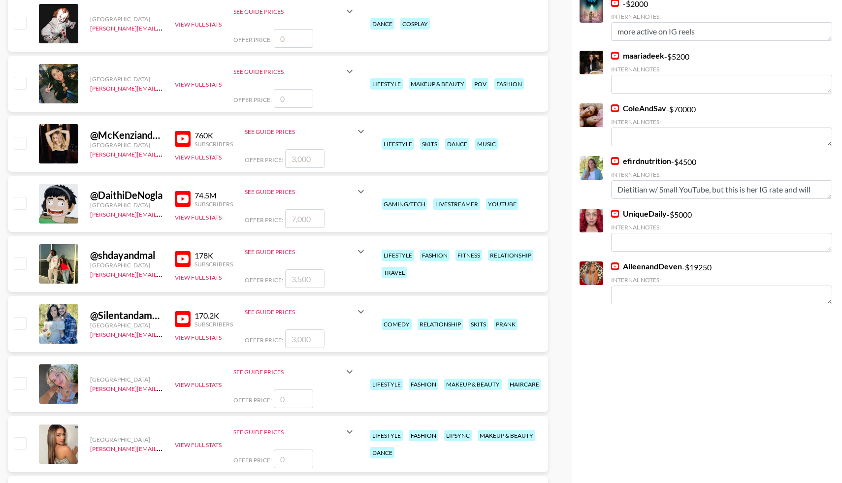
scroll to position [1168, 0]
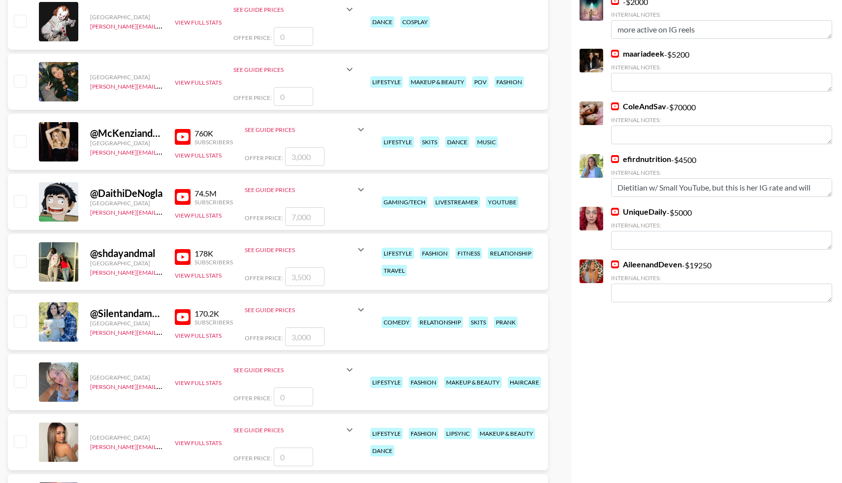
click at [19, 318] on input "checkbox" at bounding box center [20, 321] width 12 height 12
checkbox input "true"
drag, startPoint x: 316, startPoint y: 336, endPoint x: 281, endPoint y: 343, distance: 35.2
click at [281, 343] on div "Offer Price: 3000" at bounding box center [306, 337] width 122 height 19
drag, startPoint x: 311, startPoint y: 336, endPoint x: 280, endPoint y: 337, distance: 31.1
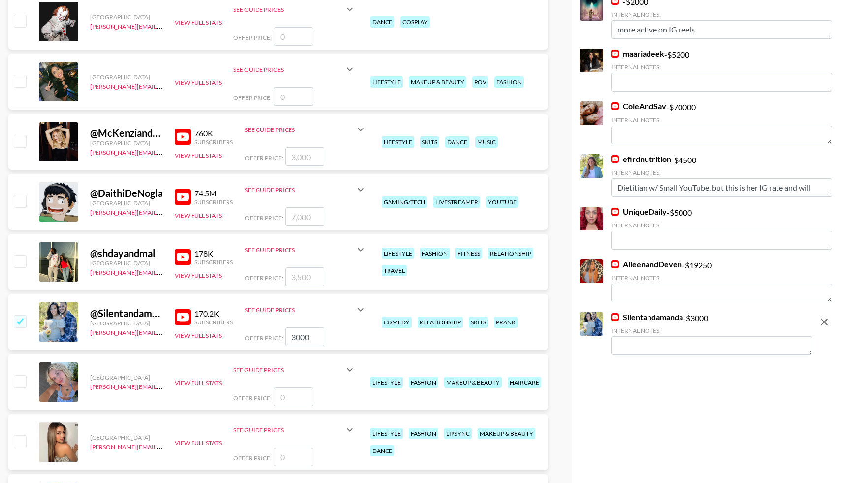
click at [280, 337] on div "Offer Price: 3000" at bounding box center [306, 337] width 122 height 19
type input "6000"
click at [370, 334] on div "@ Silentandamanda United States laura_clark@grail-talent.com 170.2K Subscribers…" at bounding box center [278, 322] width 540 height 56
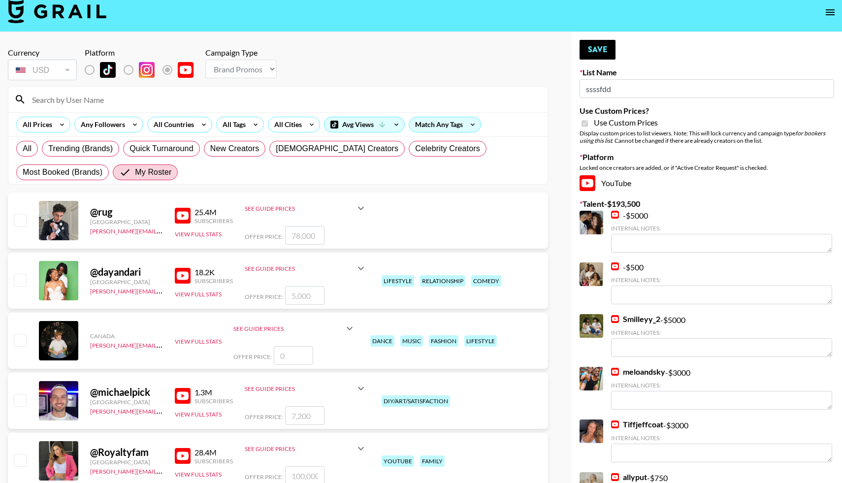
scroll to position [0, 0]
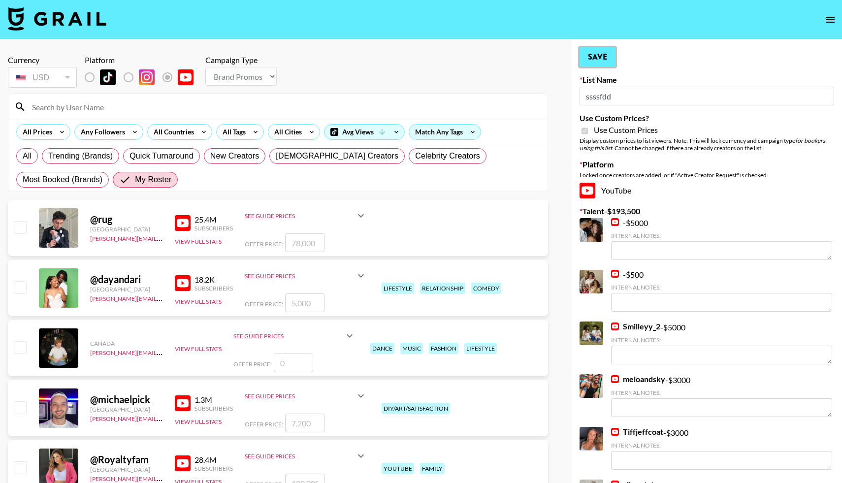
click at [606, 56] on button "Save" at bounding box center [598, 57] width 36 height 20
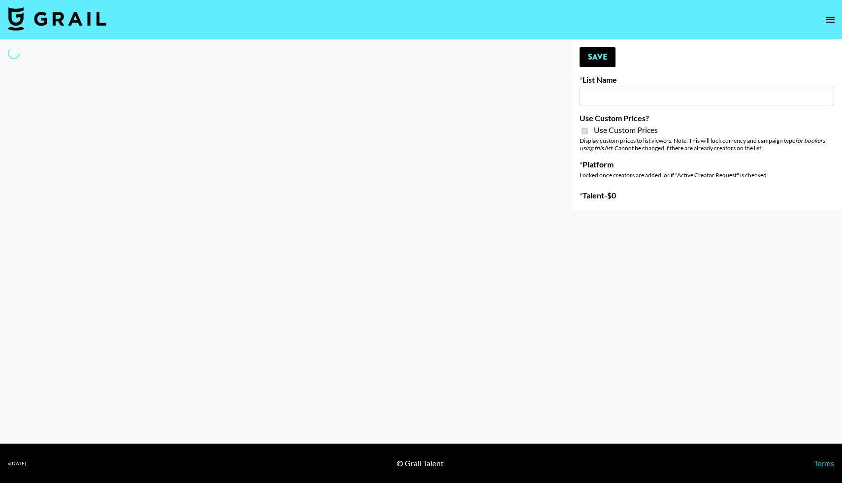
type input "Galaxy Lamps"
checkbox input "true"
select select "Brand"
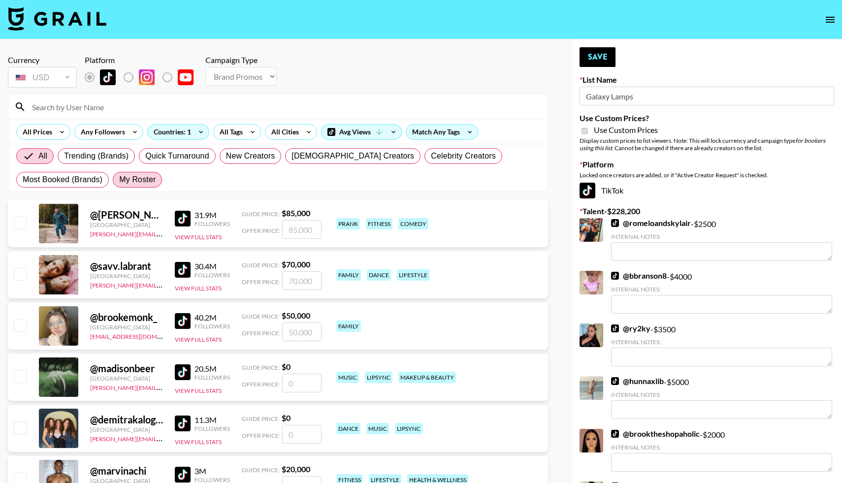
click at [137, 180] on span "My Roster" at bounding box center [137, 180] width 36 height 12
click at [119, 180] on input "My Roster" at bounding box center [119, 180] width 0 height 0
radio input "true"
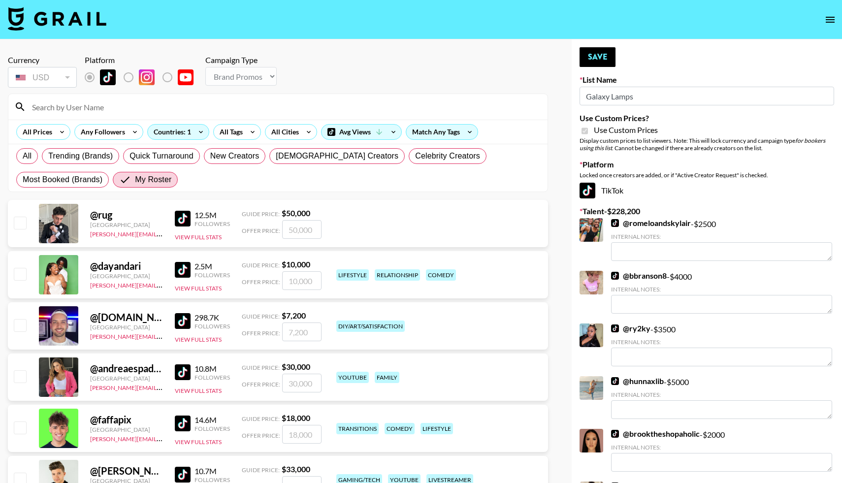
click at [20, 227] on input "checkbox" at bounding box center [20, 223] width 12 height 12
checkbox input "true"
type input "50000"
click at [23, 278] on input "checkbox" at bounding box center [20, 274] width 12 height 12
checkbox input "true"
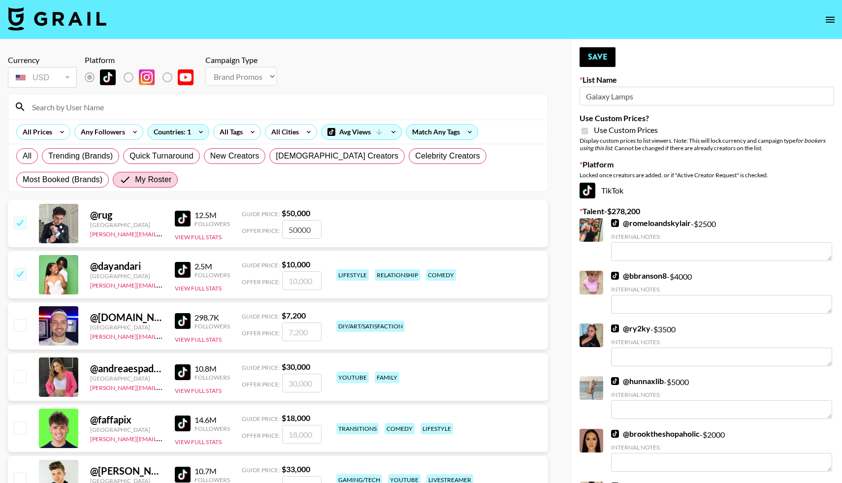
type input "10000"
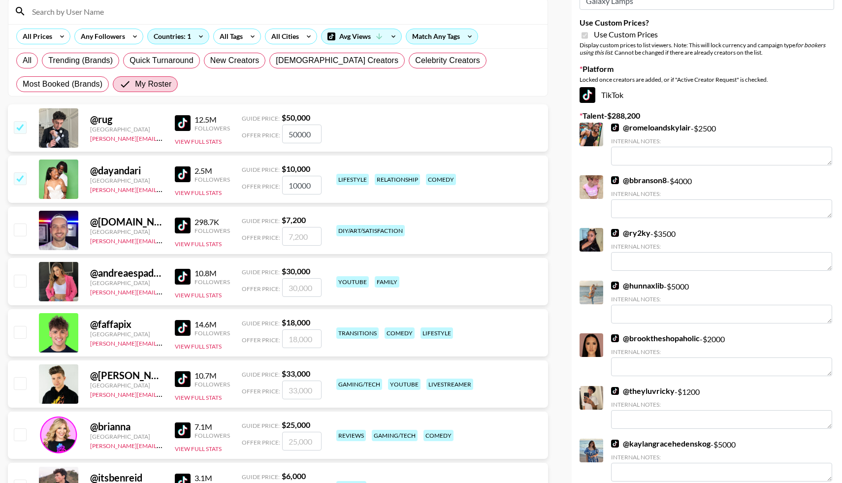
scroll to position [106, 0]
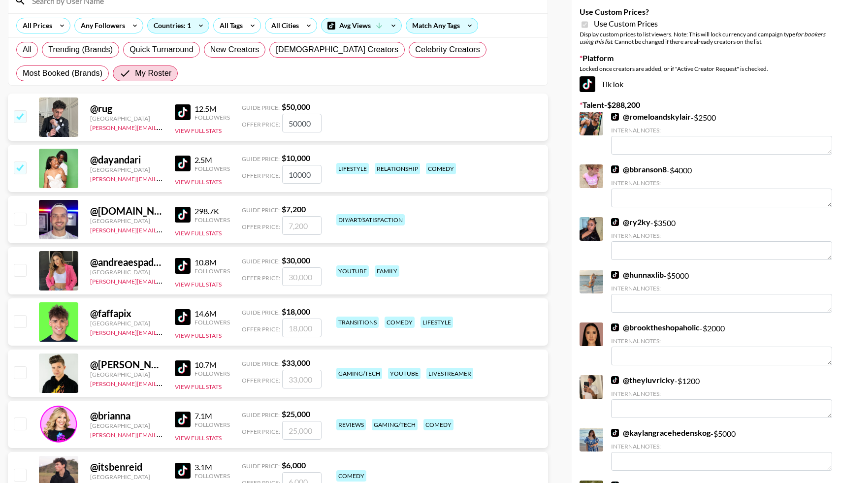
click at [20, 323] on input "checkbox" at bounding box center [20, 321] width 12 height 12
checkbox input "true"
type input "18000"
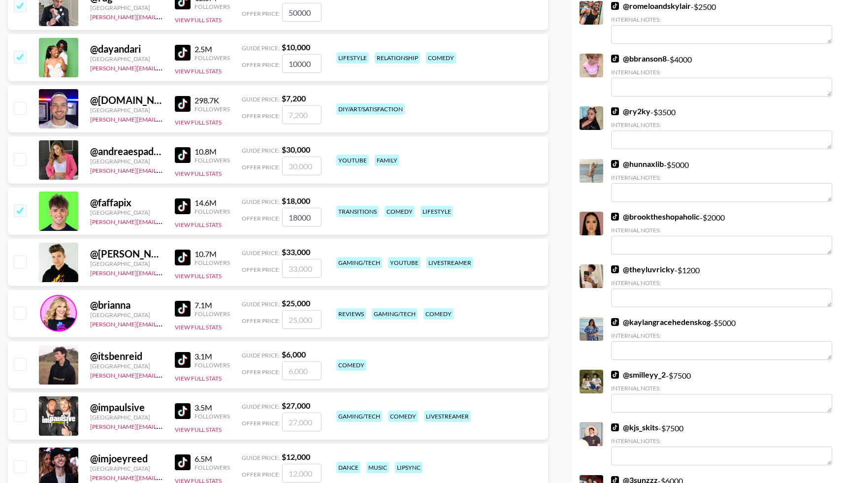
scroll to position [218, 0]
click at [19, 363] on input "checkbox" at bounding box center [20, 364] width 12 height 12
checkbox input "true"
type input "6000"
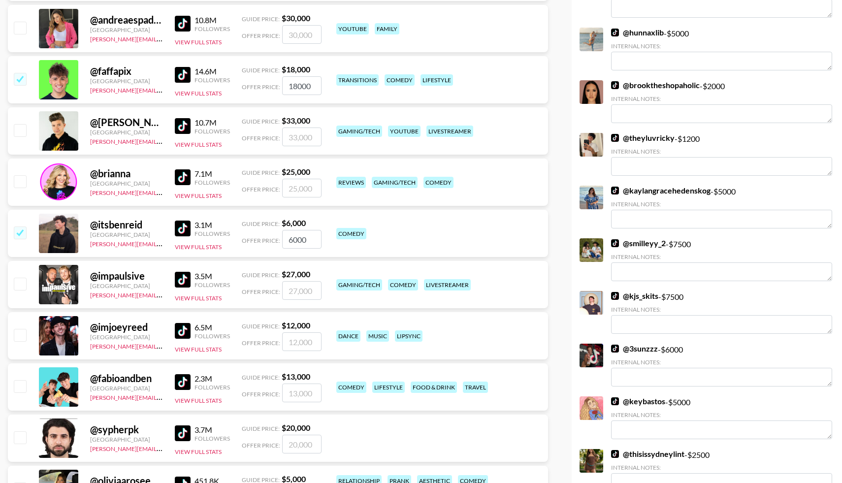
scroll to position [349, 0]
click at [21, 385] on input "checkbox" at bounding box center [20, 386] width 12 height 12
checkbox input "true"
type input "13000"
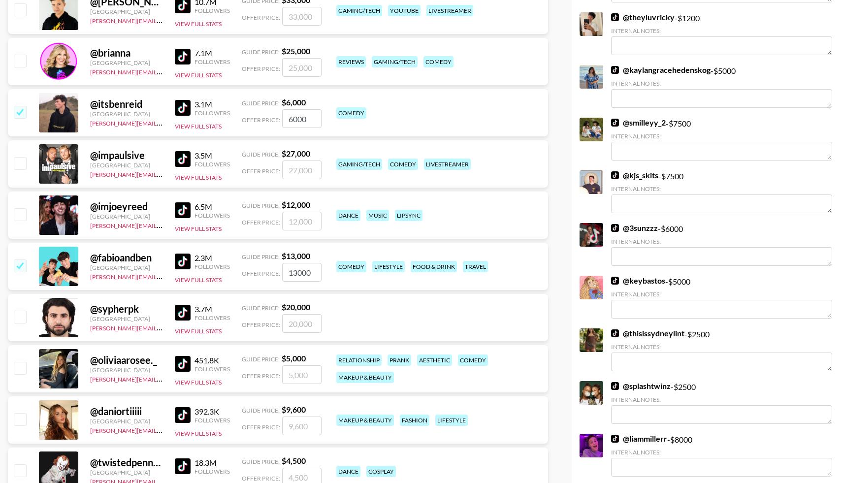
scroll to position [471, 0]
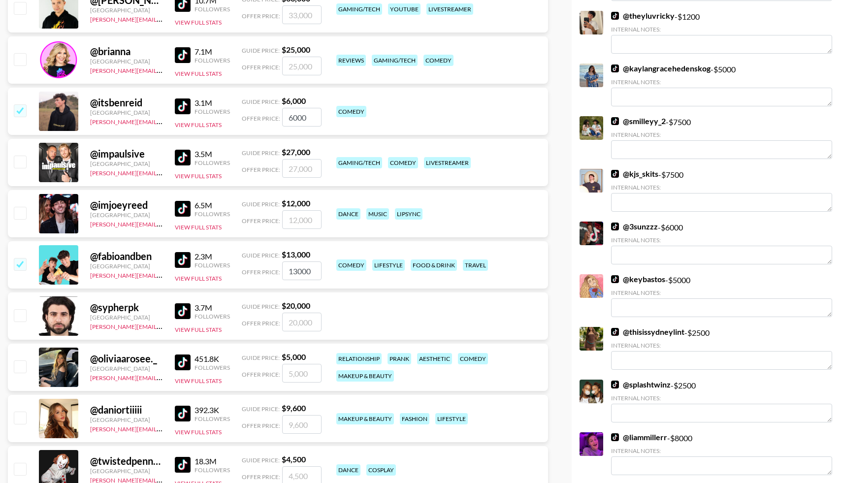
click at [22, 366] on input "checkbox" at bounding box center [20, 367] width 12 height 12
checkbox input "true"
type input "5000"
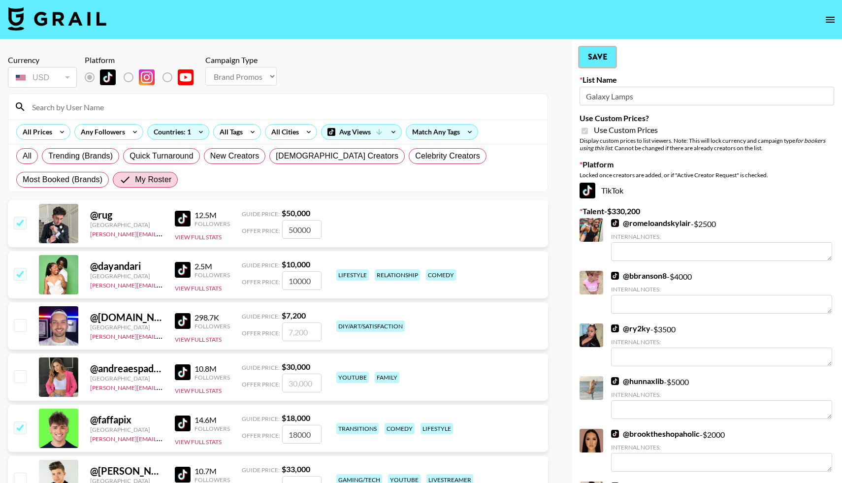
click at [593, 55] on button "Save" at bounding box center [598, 57] width 36 height 20
radio input "true"
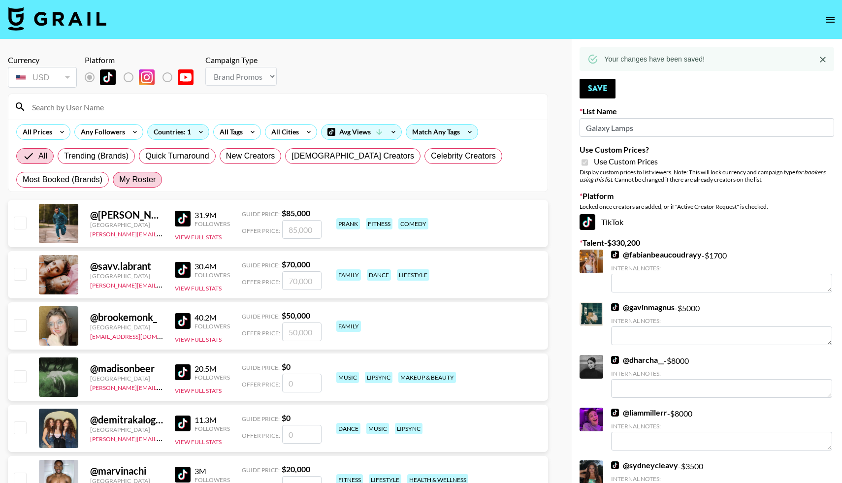
click at [147, 179] on span "My Roster" at bounding box center [137, 180] width 36 height 12
click at [119, 180] on input "My Roster" at bounding box center [119, 180] width 0 height 0
radio input "true"
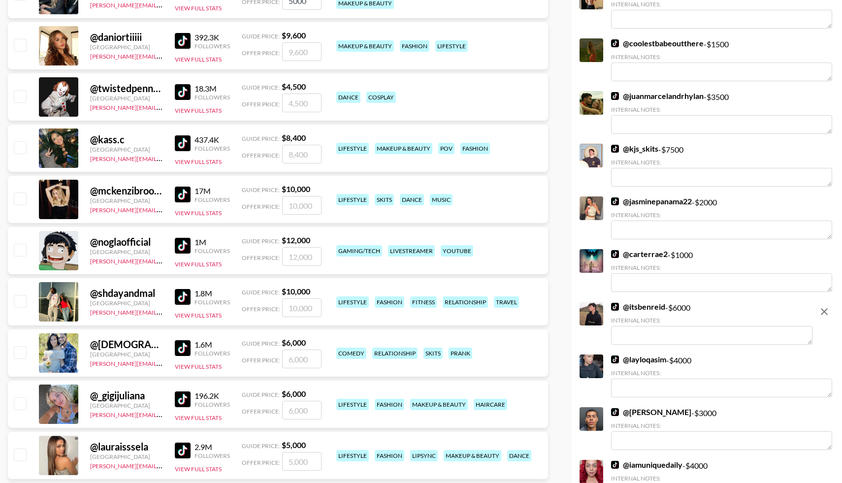
scroll to position [851, 0]
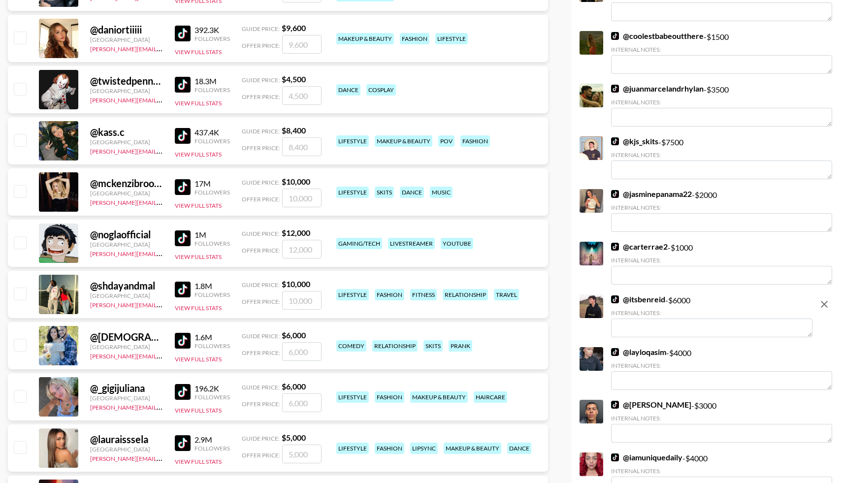
click at [17, 189] on input "checkbox" at bounding box center [20, 191] width 12 height 12
checkbox input "true"
type input "10000"
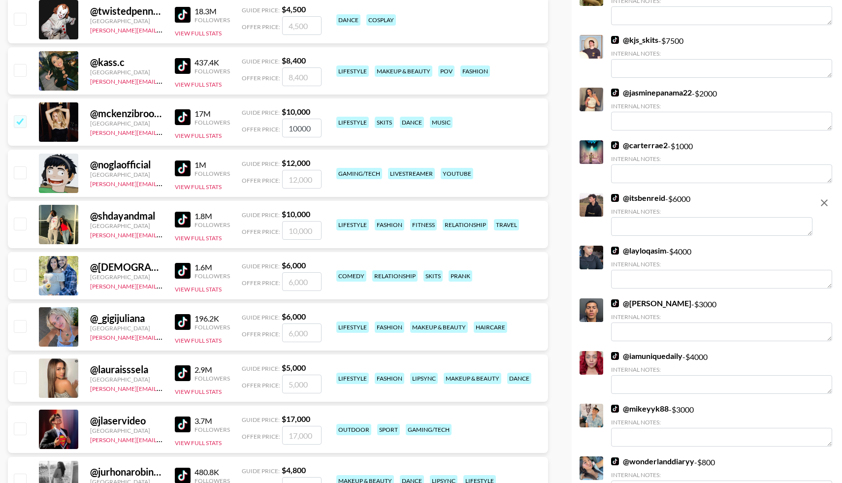
scroll to position [922, 0]
click at [19, 275] on input "checkbox" at bounding box center [20, 274] width 12 height 12
checkbox input "true"
type input "6000"
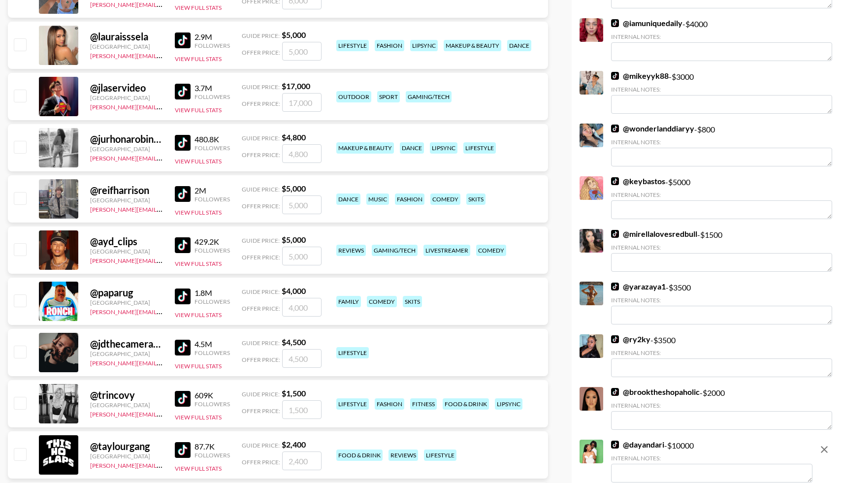
scroll to position [1264, 0]
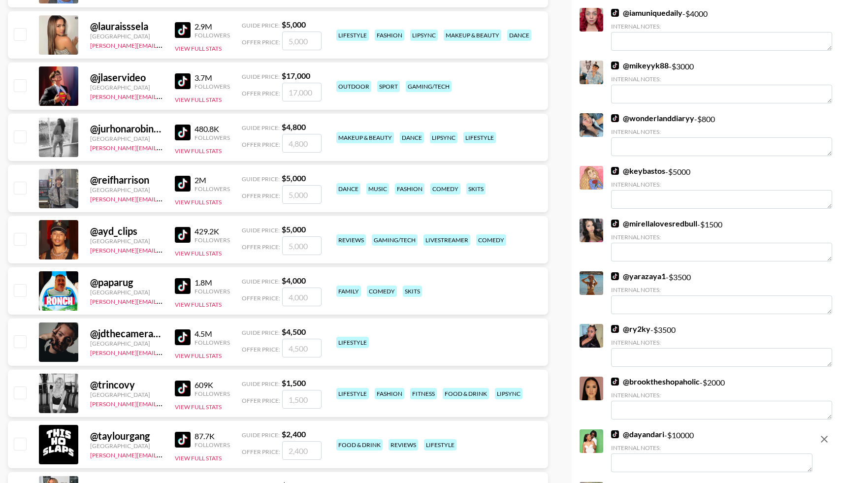
click at [18, 289] on input "checkbox" at bounding box center [20, 290] width 12 height 12
checkbox input "true"
type input "4000"
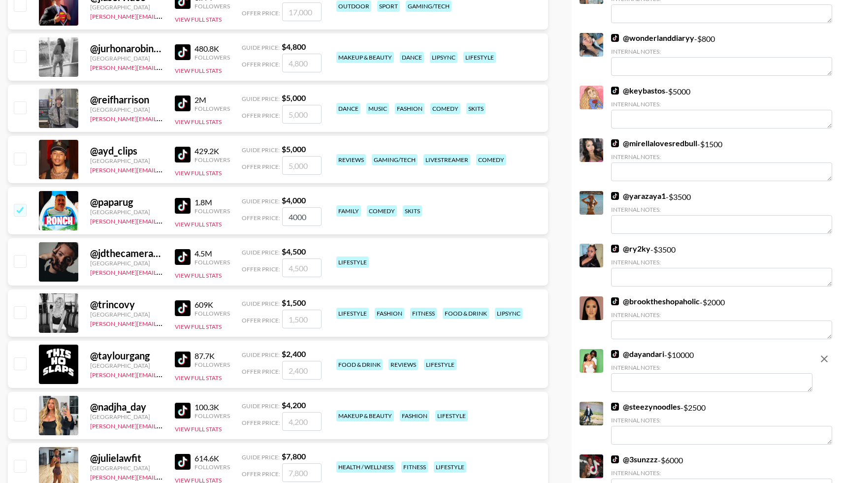
scroll to position [1347, 0]
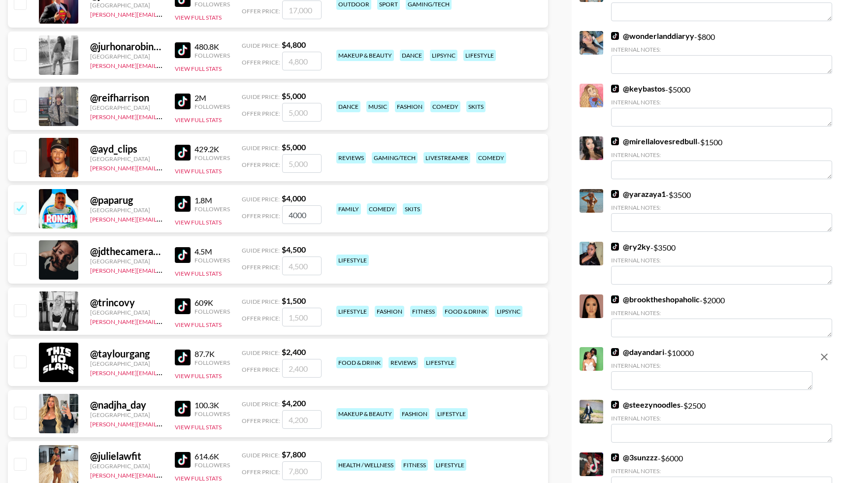
click at [18, 310] on input "checkbox" at bounding box center [20, 310] width 12 height 12
checkbox input "true"
type input "1500"
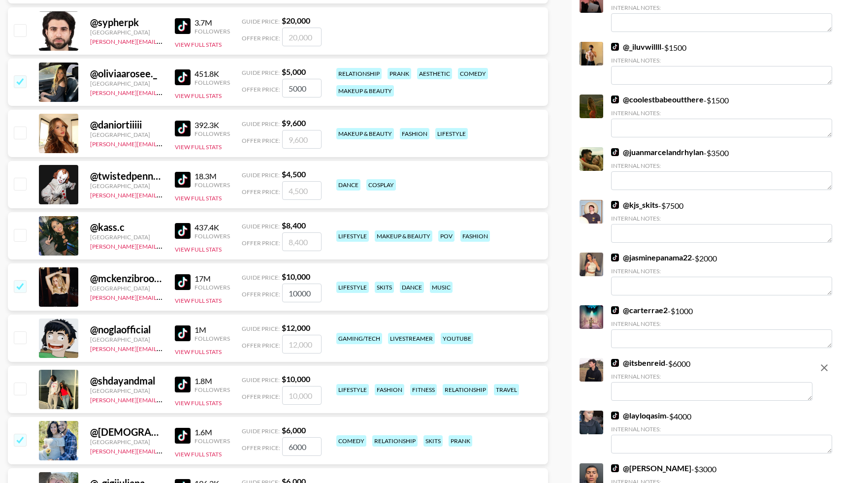
scroll to position [0, 0]
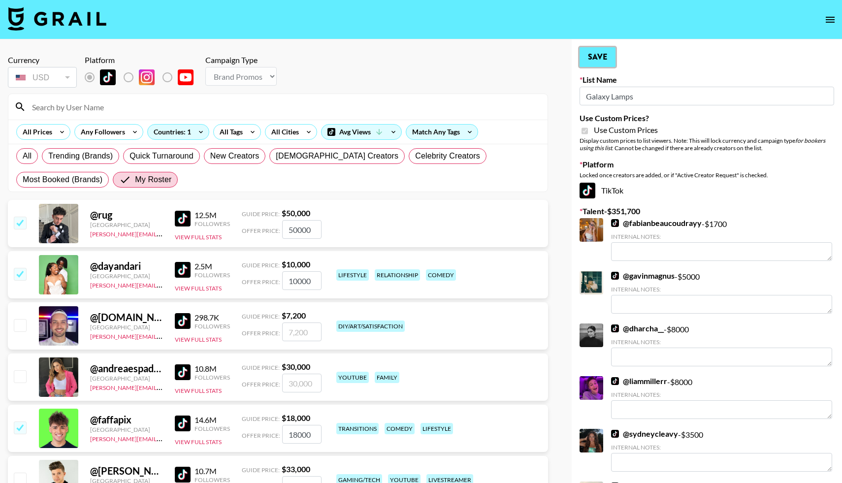
click at [591, 57] on button "Save" at bounding box center [598, 57] width 36 height 20
radio input "true"
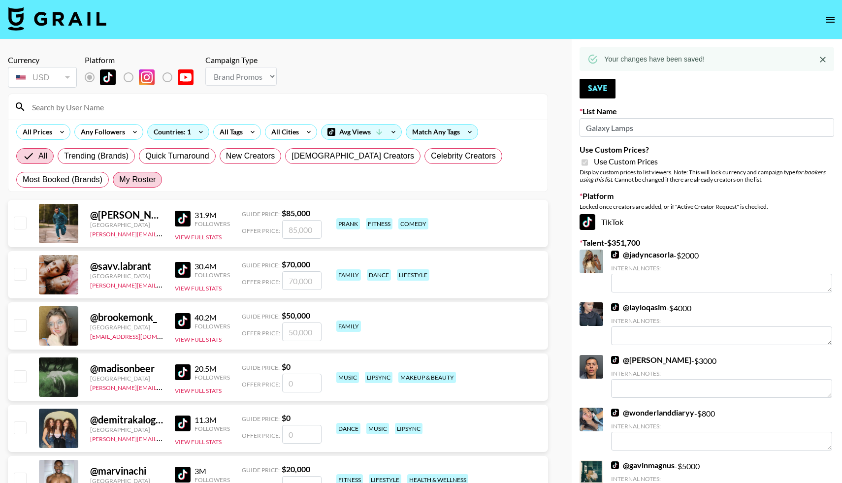
click at [136, 176] on span "My Roster" at bounding box center [137, 180] width 36 height 12
click at [119, 180] on input "My Roster" at bounding box center [119, 180] width 0 height 0
radio input "true"
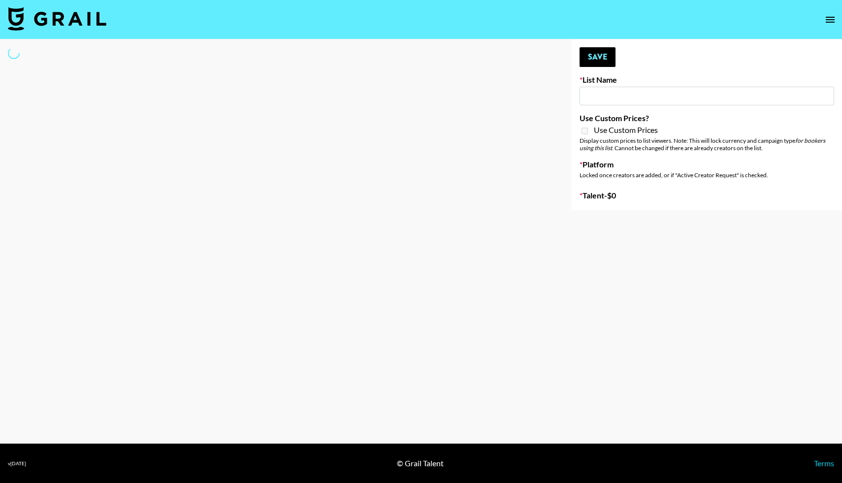
type input "Primal Harvest ([DATE])"
select select "Song"
type input "Craftd"
checkbox input "true"
select select "Brand"
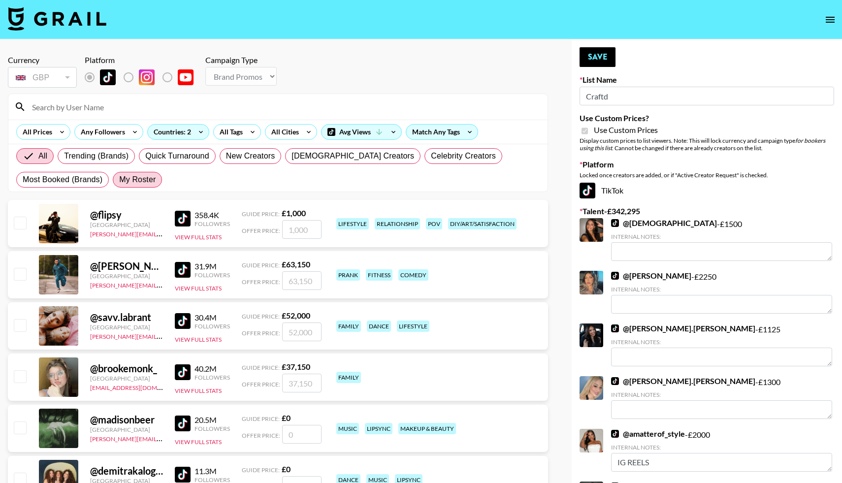
click at [144, 183] on span "My Roster" at bounding box center [137, 180] width 36 height 12
click at [119, 180] on input "My Roster" at bounding box center [119, 180] width 0 height 0
radio input "true"
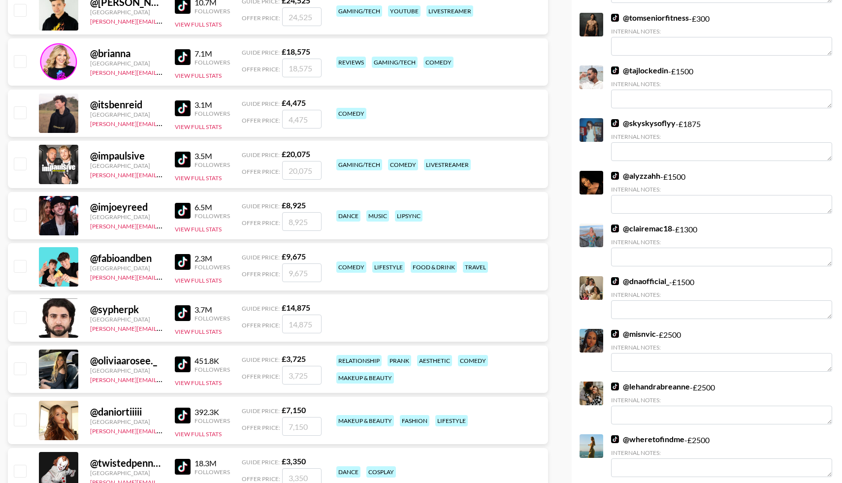
scroll to position [473, 0]
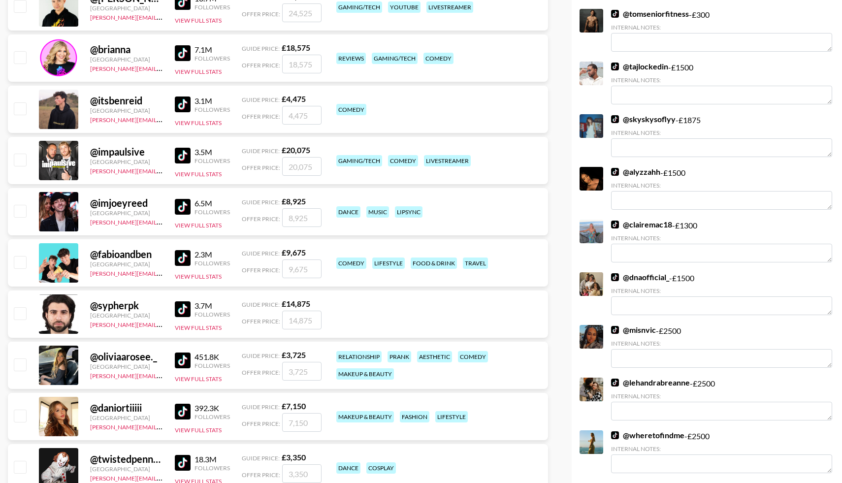
click at [20, 364] on input "checkbox" at bounding box center [20, 365] width 12 height 12
checkbox input "true"
type input "3725"
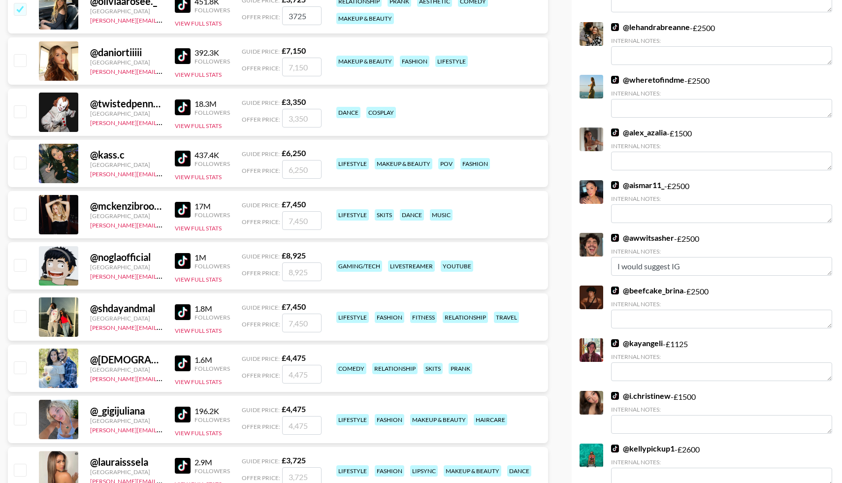
scroll to position [829, 0]
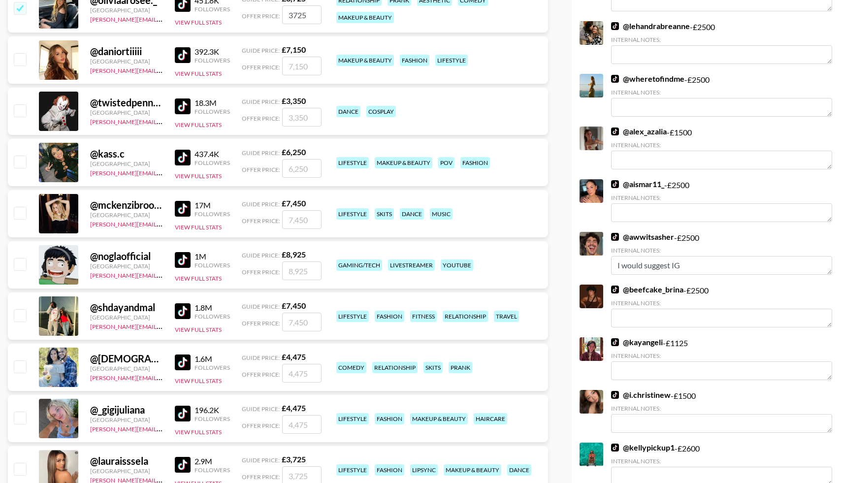
click at [23, 363] on input "checkbox" at bounding box center [20, 367] width 12 height 12
checkbox input "true"
type input "4475"
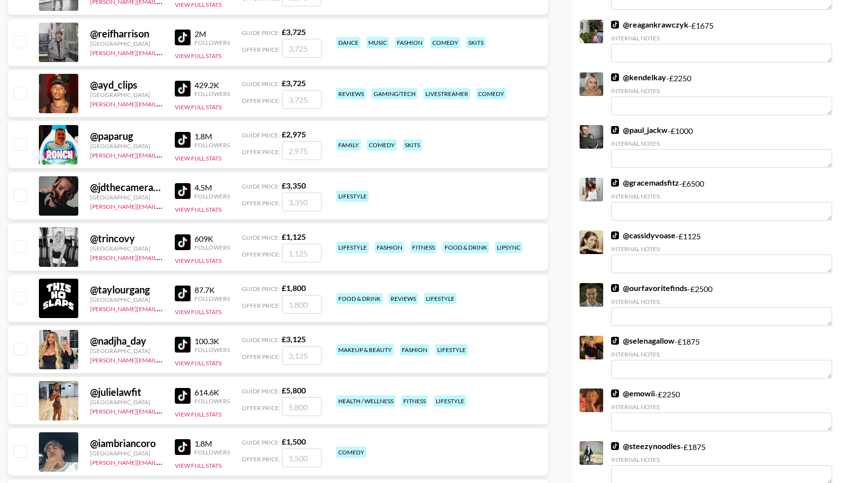
scroll to position [1419, 0]
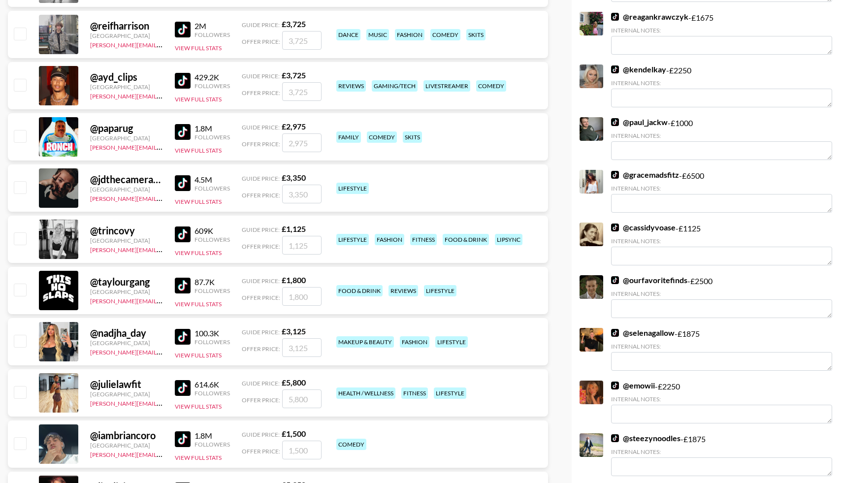
click at [14, 237] on input "checkbox" at bounding box center [20, 238] width 12 height 12
checkbox input "true"
type input "1125"
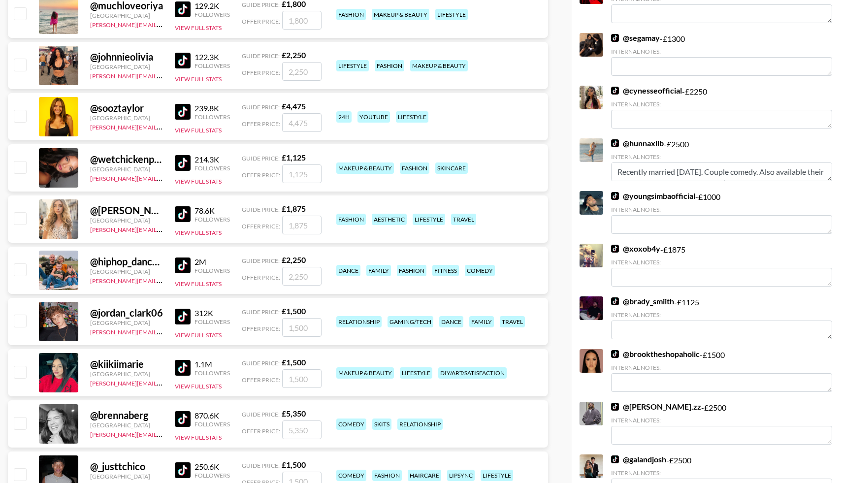
scroll to position [2874, 0]
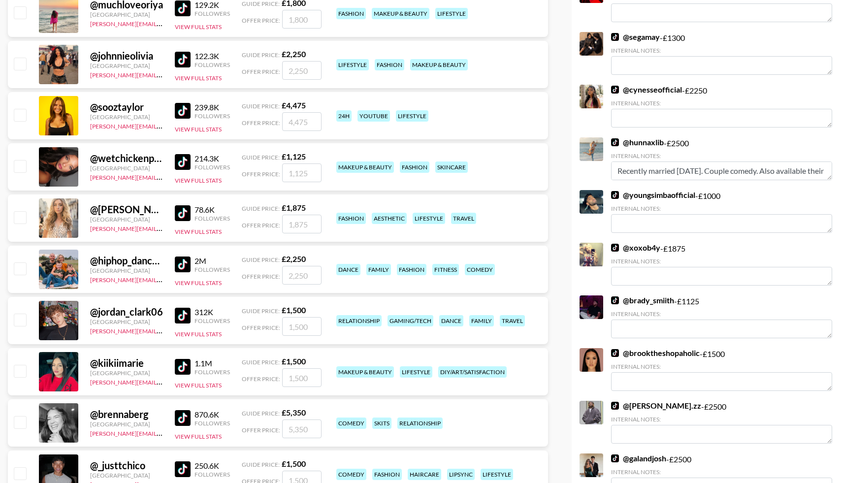
click at [24, 164] on input "checkbox" at bounding box center [20, 166] width 12 height 12
checkbox input "true"
type input "1125"
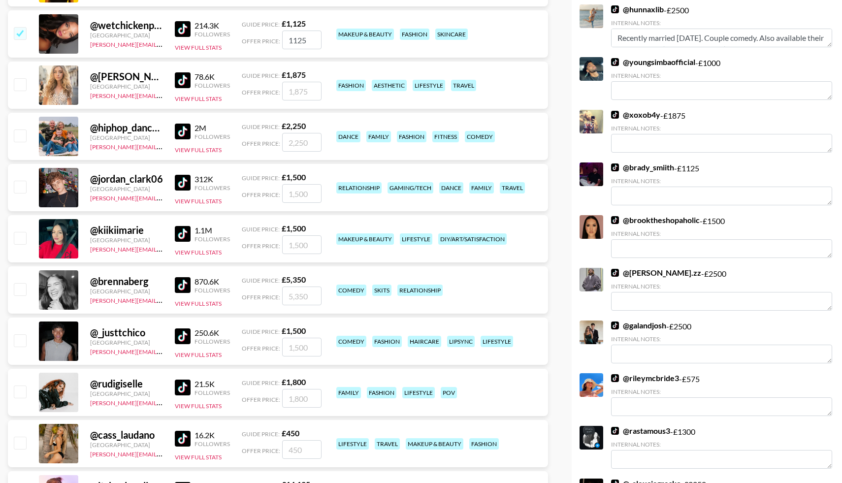
scroll to position [3011, 0]
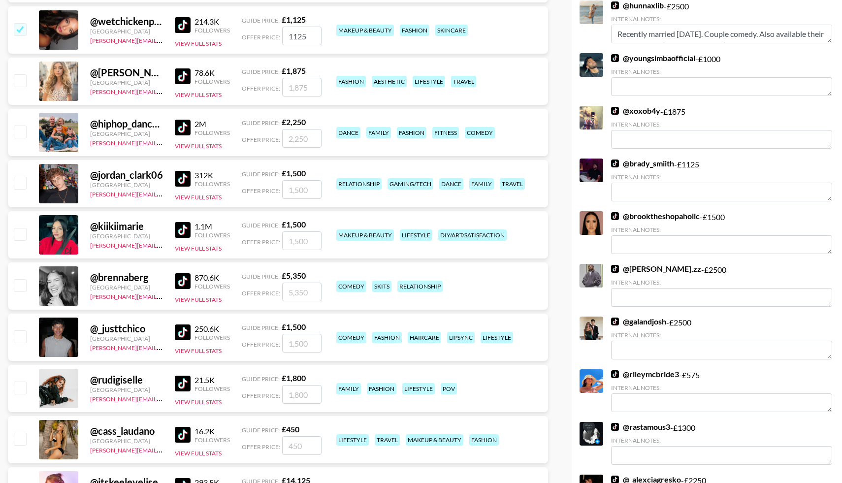
click at [23, 335] on input "checkbox" at bounding box center [20, 336] width 12 height 12
checkbox input "true"
type input "1500"
click at [24, 184] on input "checkbox" at bounding box center [20, 183] width 12 height 12
checkbox input "true"
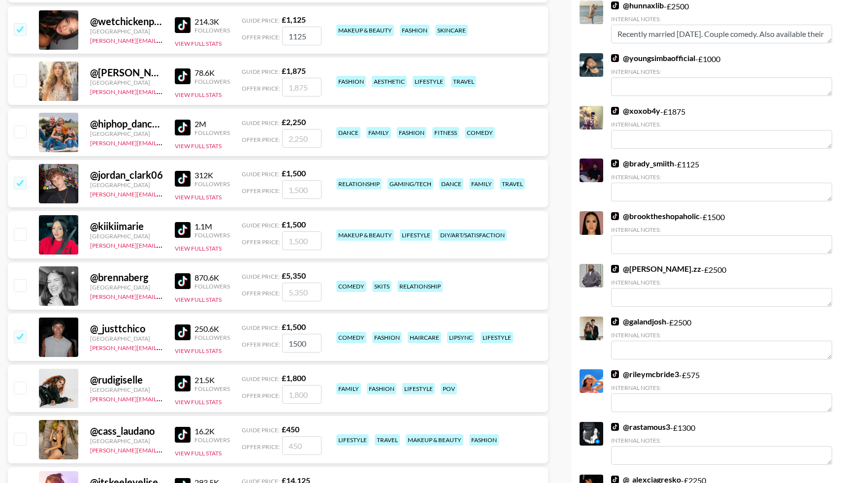
type input "1500"
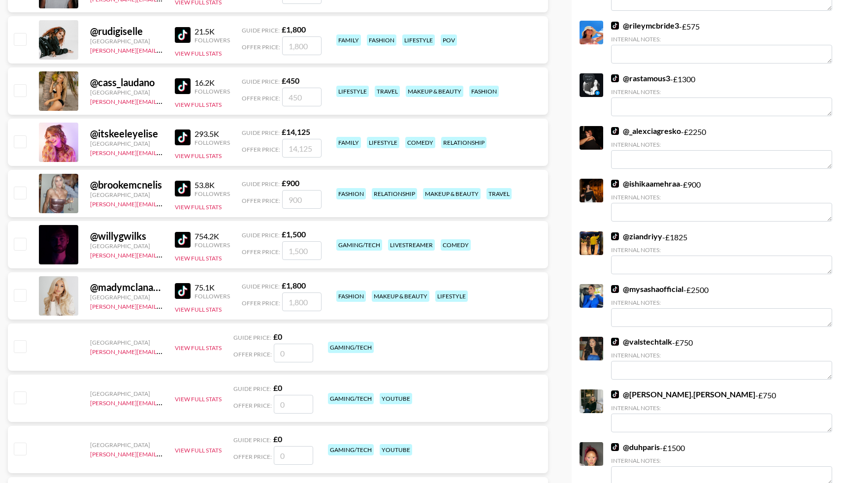
scroll to position [3418, 0]
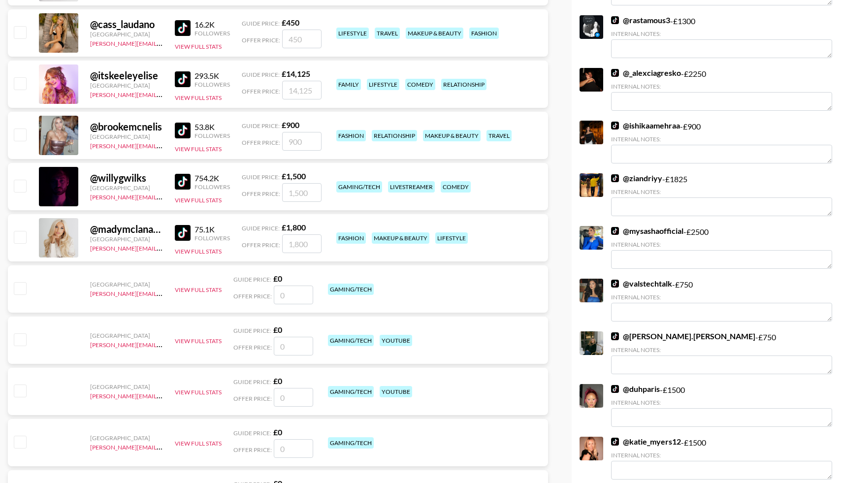
click at [19, 132] on input "checkbox" at bounding box center [20, 135] width 12 height 12
checkbox input "true"
type input "900"
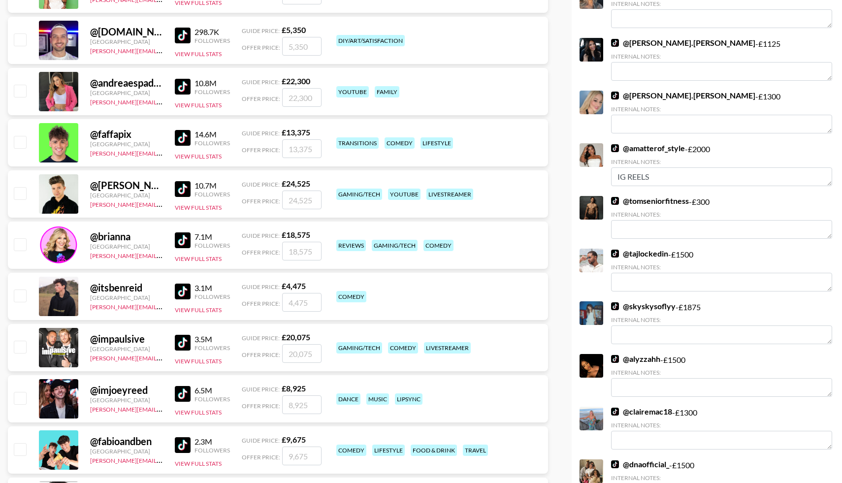
scroll to position [0, 0]
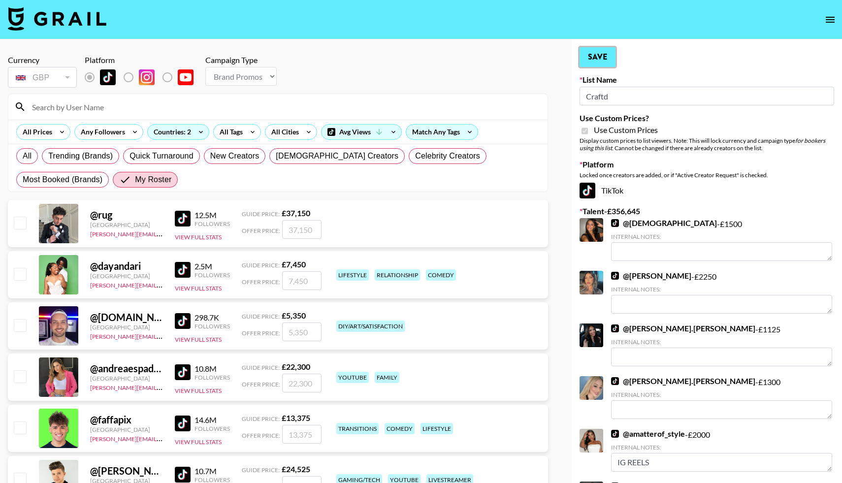
click at [591, 50] on button "Save" at bounding box center [598, 57] width 36 height 20
radio input "true"
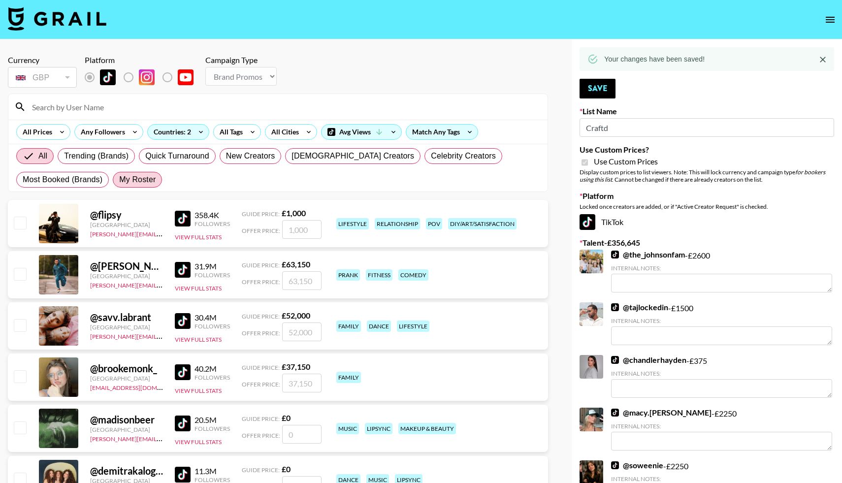
click at [136, 181] on span "My Roster" at bounding box center [137, 180] width 36 height 12
click at [119, 180] on input "My Roster" at bounding box center [119, 180] width 0 height 0
radio input "true"
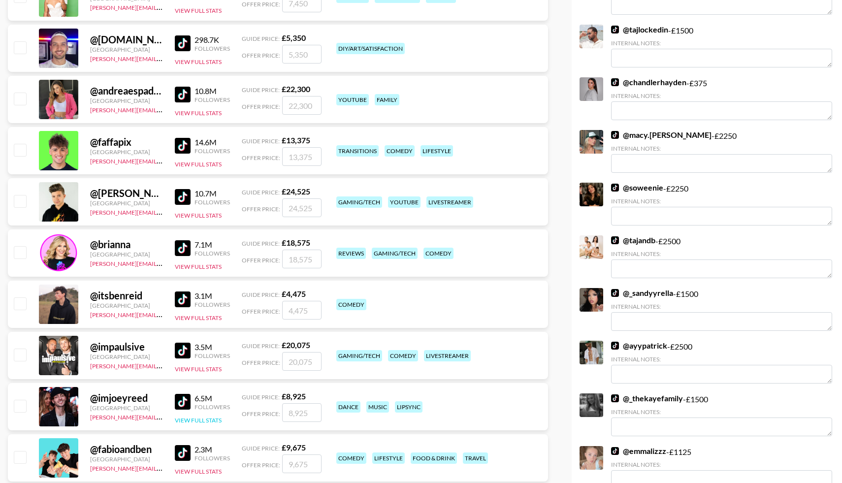
scroll to position [278, 0]
radio input "true"
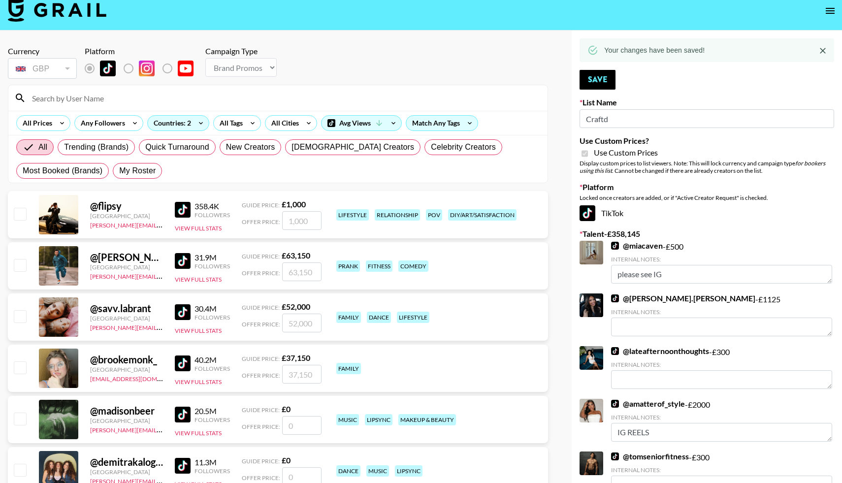
scroll to position [0, 0]
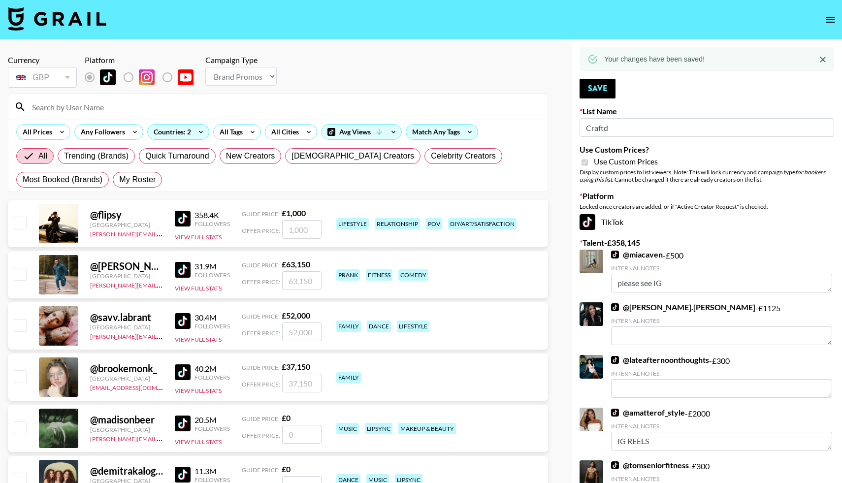
click at [827, 23] on icon "open drawer" at bounding box center [831, 20] width 12 height 12
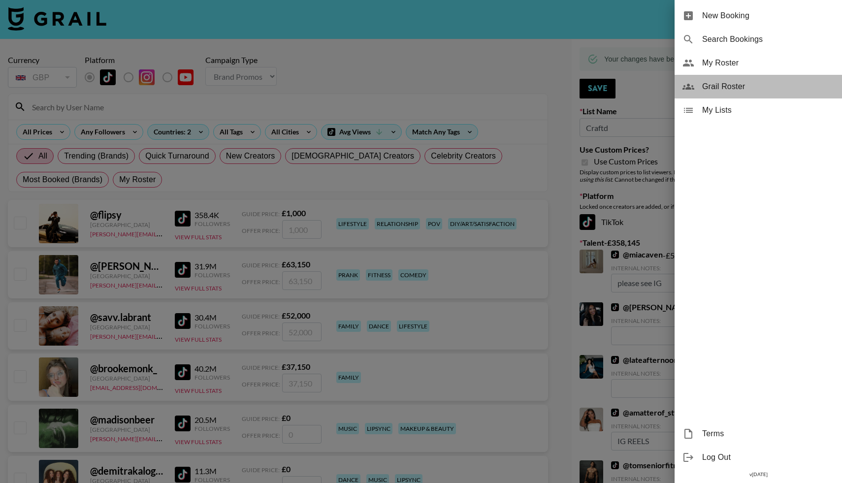
click at [702, 94] on div "Grail Roster" at bounding box center [758, 87] width 167 height 24
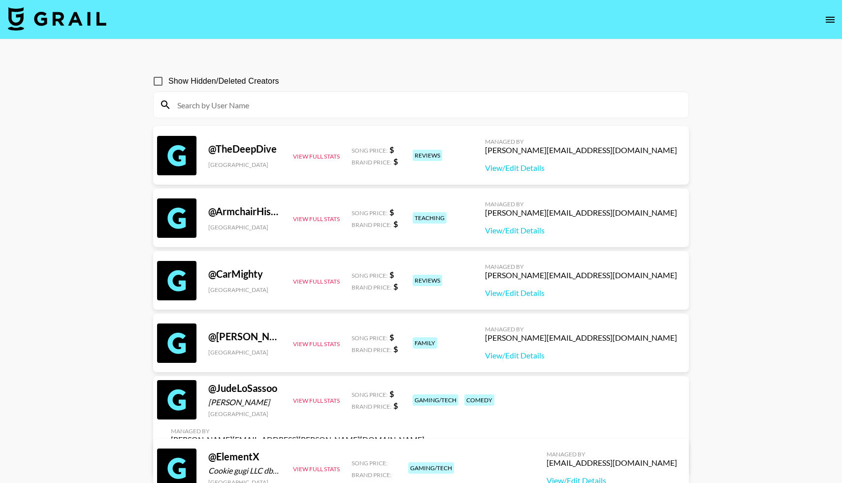
click at [220, 104] on input at bounding box center [426, 105] width 511 height 16
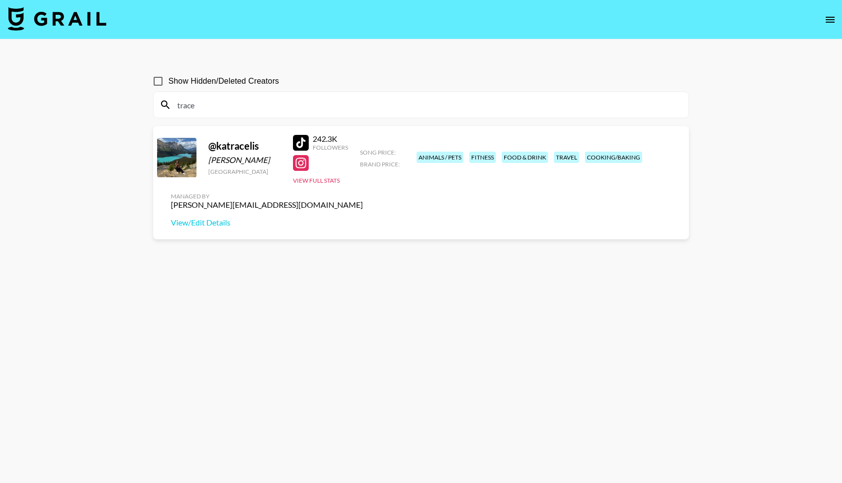
type input "trace"
click at [338, 227] on section "Show Hidden/Deleted Creators trace @ katracelis [PERSON_NAME] [GEOGRAPHIC_DATA]…" at bounding box center [421, 265] width 536 height 404
click at [180, 170] on div at bounding box center [176, 157] width 39 height 39
